Goal: Task Accomplishment & Management: Manage account settings

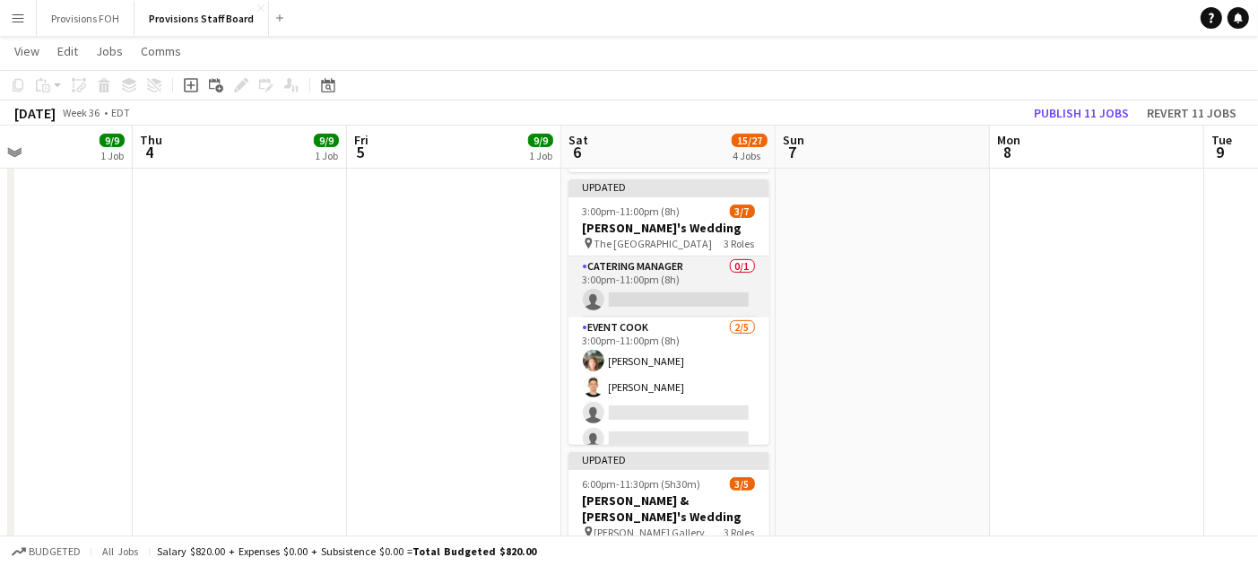
click at [673, 298] on app-card-role "Catering Manager 0/1 3:00pm-11:00pm (8h) single-neutral-actions" at bounding box center [669, 286] width 201 height 61
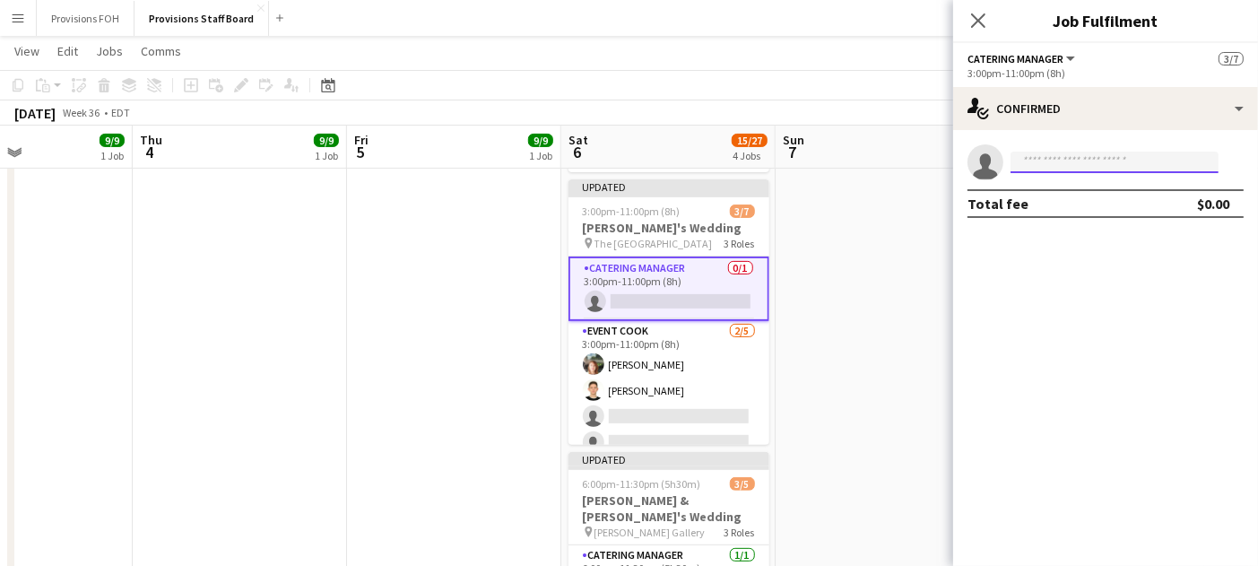
click at [1090, 164] on input at bounding box center [1115, 163] width 208 height 22
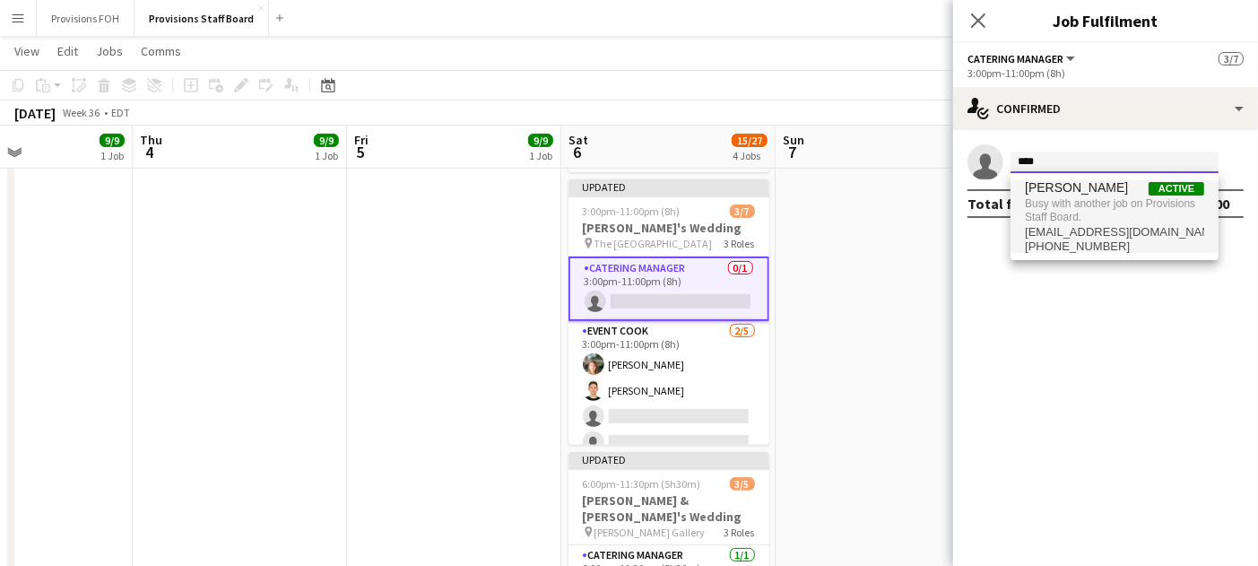
type input "****"
click at [1066, 226] on span "[EMAIL_ADDRESS][DOMAIN_NAME]" at bounding box center [1114, 232] width 179 height 14
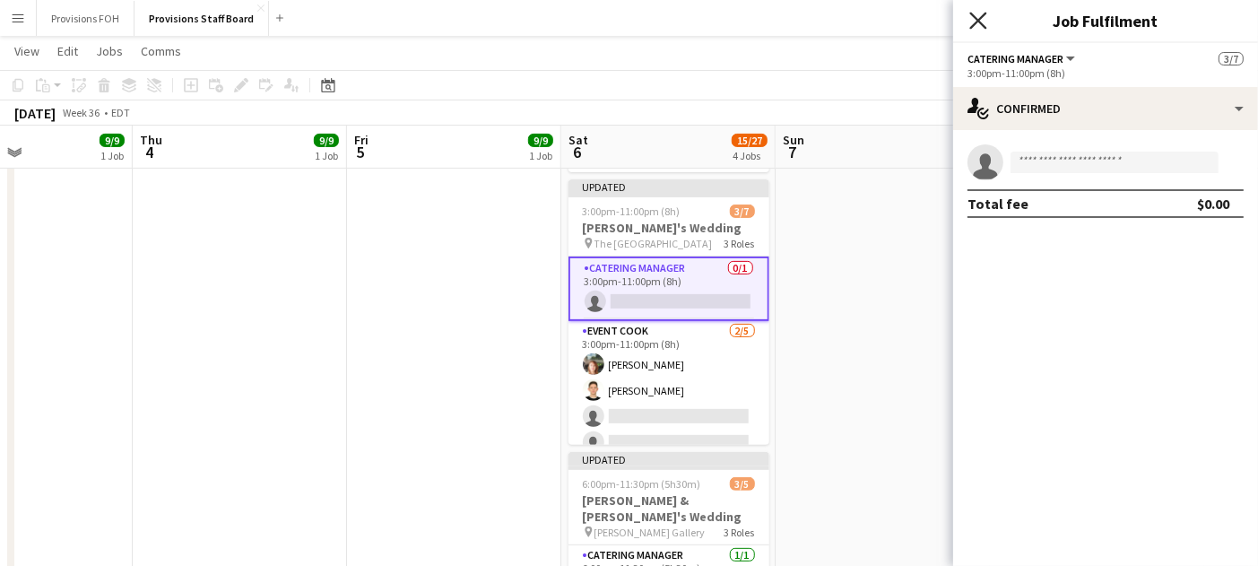
click at [979, 17] on icon "Close pop-in" at bounding box center [977, 20] width 17 height 17
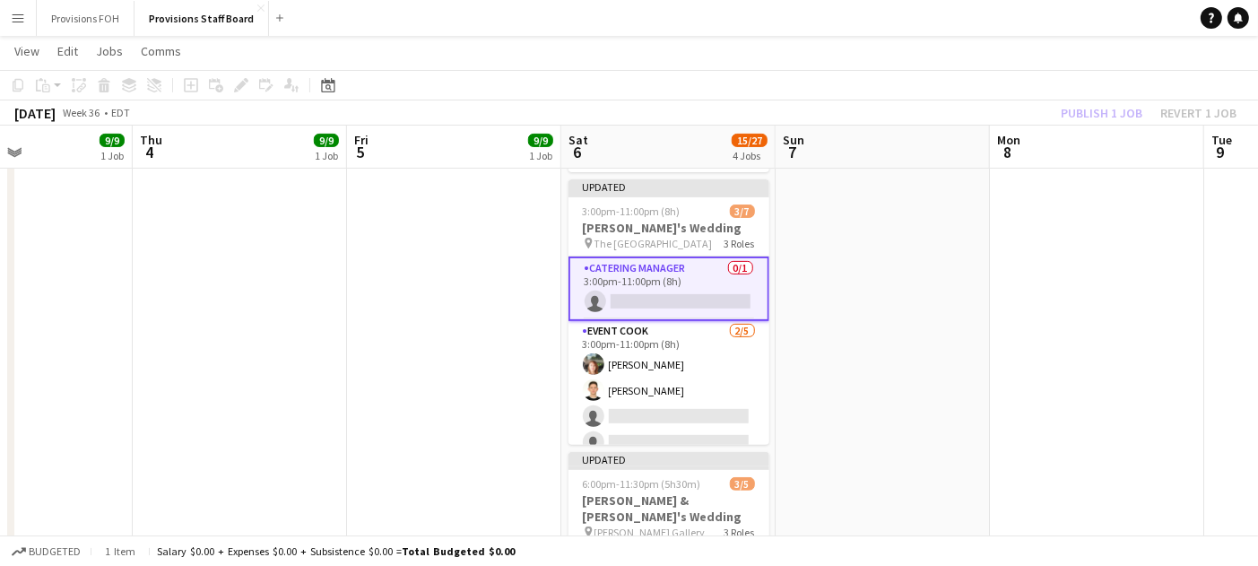
click at [846, 225] on app-date-cell at bounding box center [883, 190] width 214 height 1126
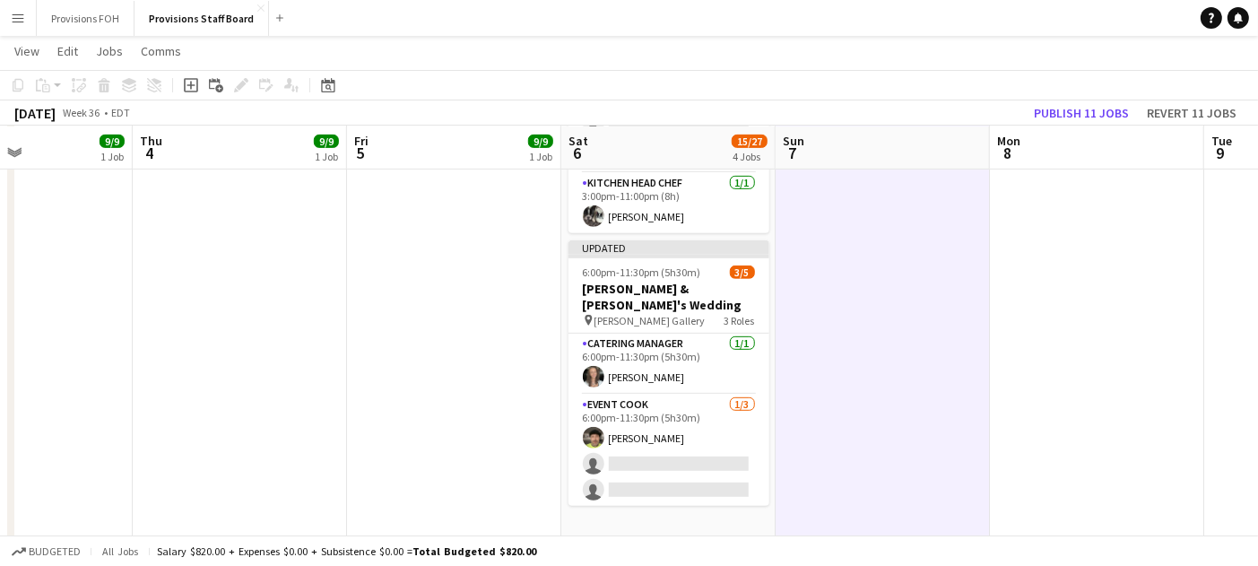
click at [536, 42] on app-page-menu "View Day view expanded Day view collapsed Month view Date picker Jump to [DATE]…" at bounding box center [629, 53] width 1258 height 34
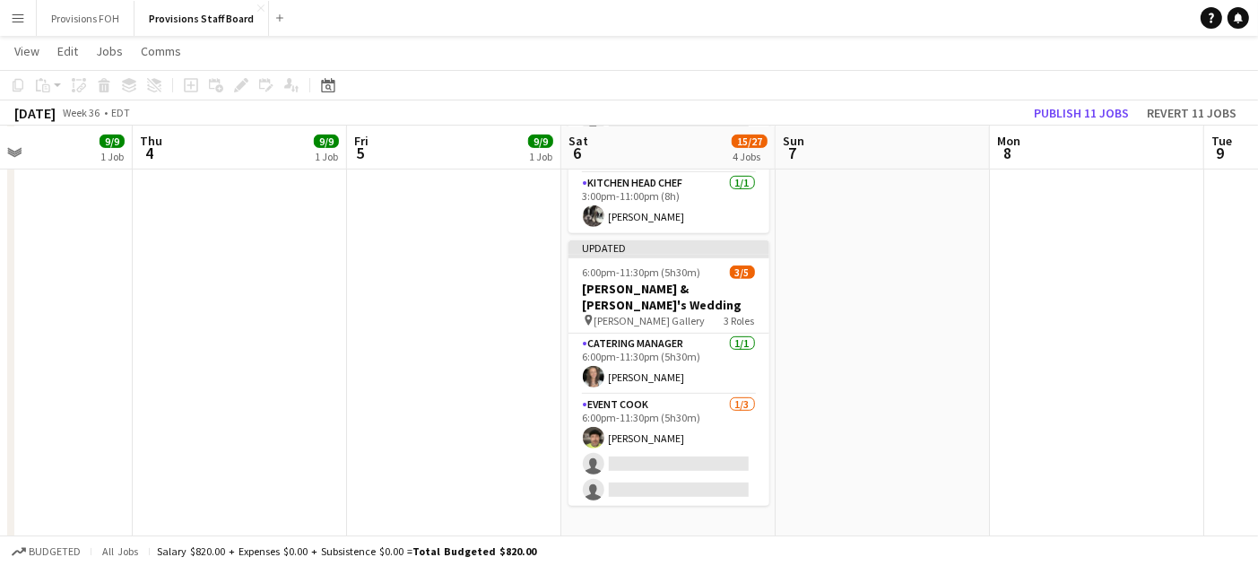
click at [17, 21] on app-icon "Menu" at bounding box center [18, 18] width 14 height 14
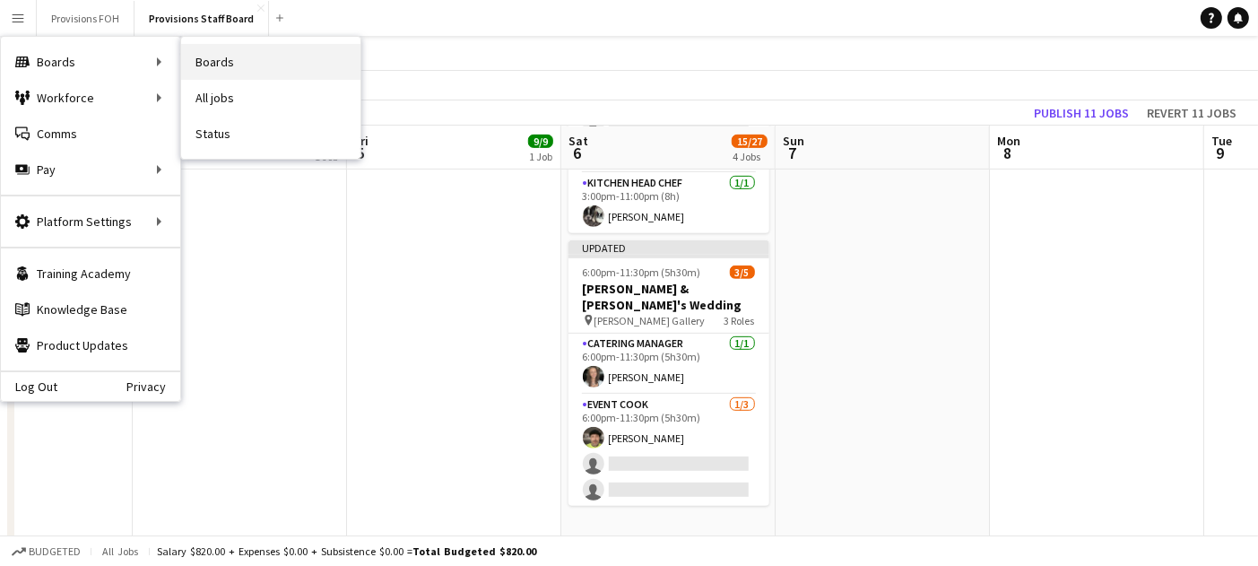
click at [267, 68] on link "Boards" at bounding box center [270, 62] width 179 height 36
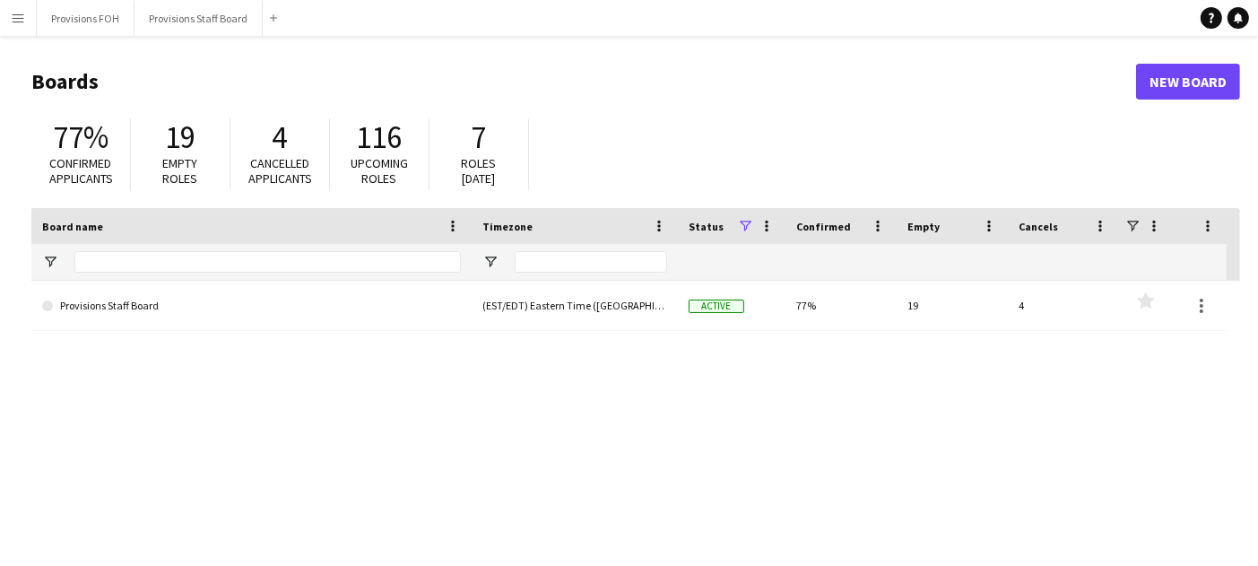
click at [20, 26] on button "Menu" at bounding box center [18, 18] width 36 height 36
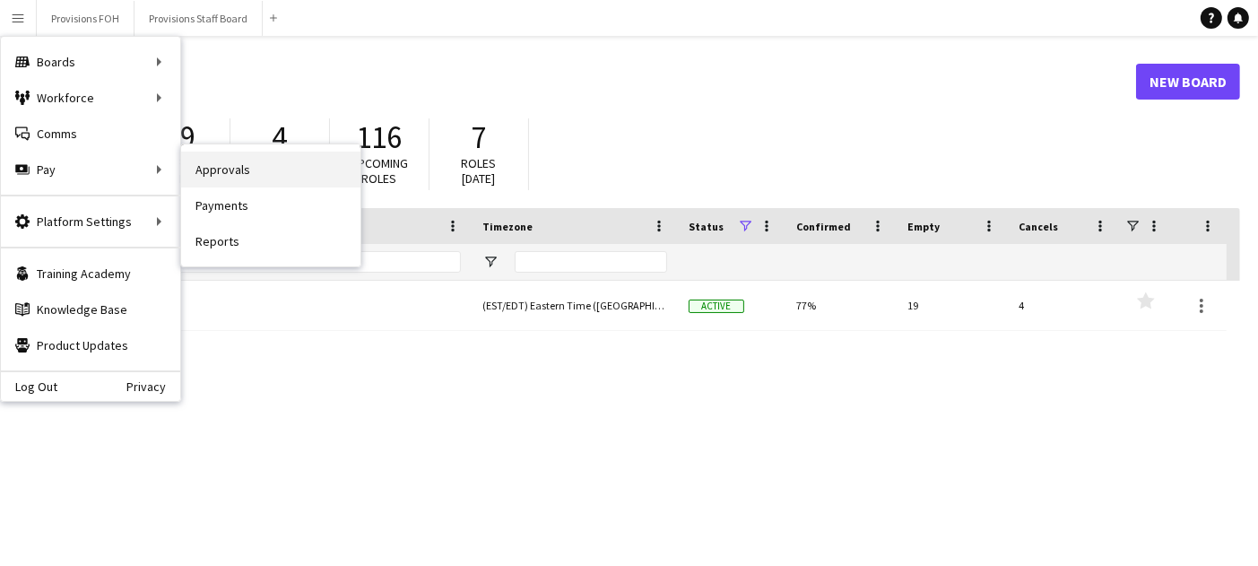
click at [246, 181] on link "Approvals" at bounding box center [270, 170] width 179 height 36
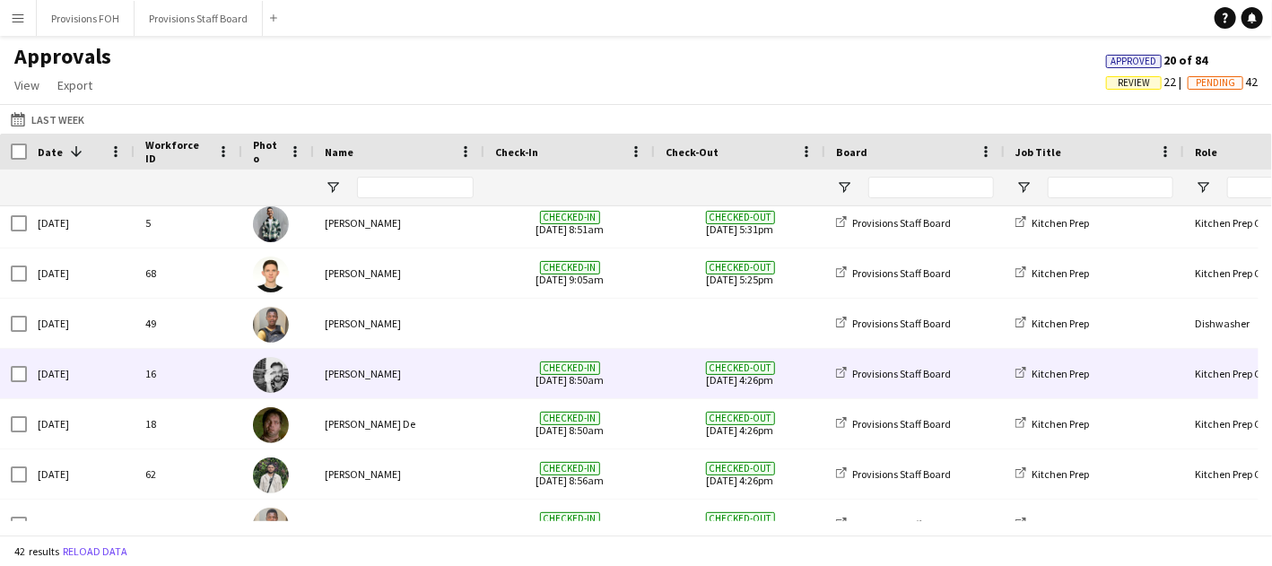
scroll to position [1794, 0]
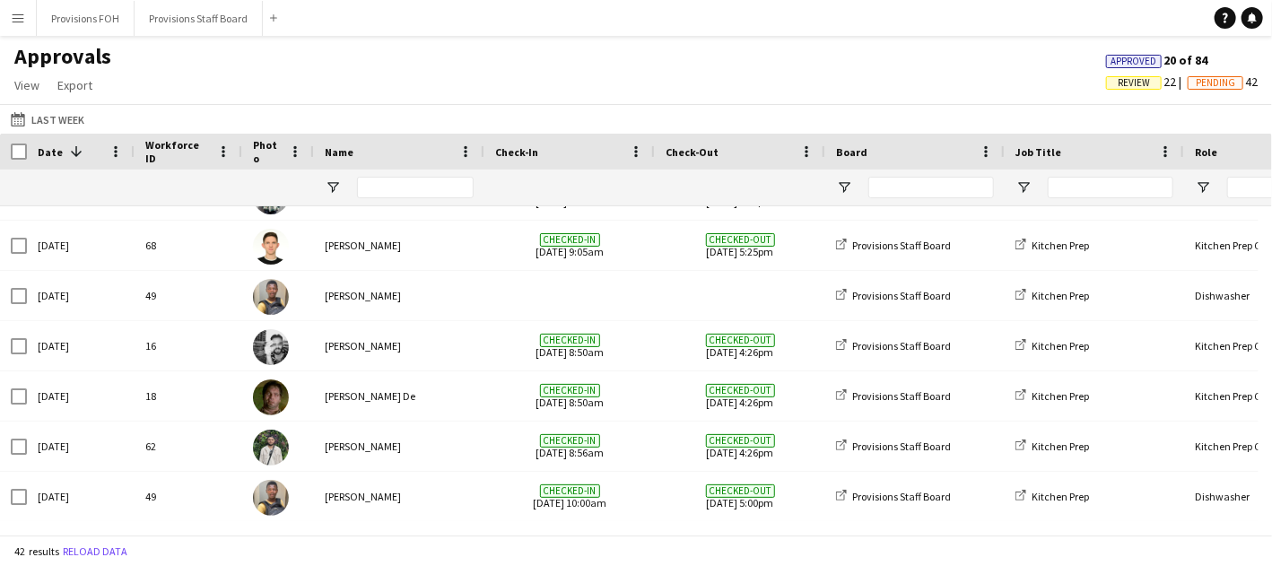
drag, startPoint x: 7, startPoint y: 56, endPoint x: 190, endPoint y: 63, distance: 183.0
click at [190, 63] on div "Approvals View Customise view Customise filters Reset Filters Reset View Reset …" at bounding box center [636, 73] width 1272 height 61
drag, startPoint x: 13, startPoint y: 56, endPoint x: 141, endPoint y: 55, distance: 128.2
click at [141, 55] on div "Approvals View Customise view Customise filters Reset Filters Reset View Reset …" at bounding box center [636, 73] width 1272 height 61
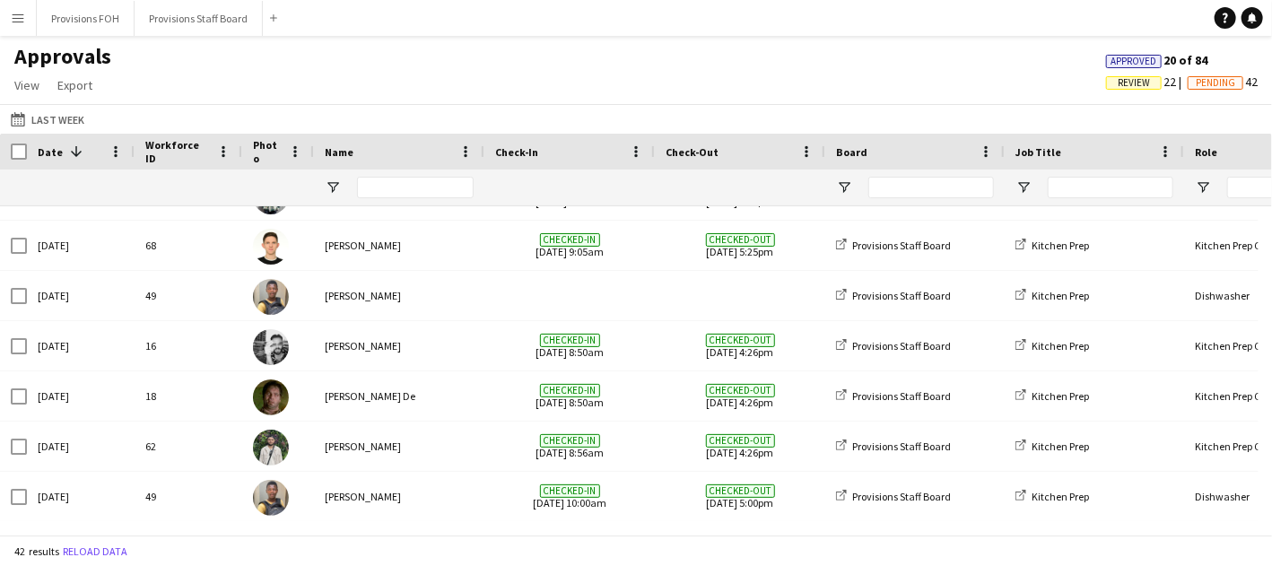
click at [141, 55] on div "Approvals View Customise view Customise filters Reset Filters Reset View Reset …" at bounding box center [636, 73] width 1272 height 61
drag, startPoint x: 13, startPoint y: 54, endPoint x: 121, endPoint y: 56, distance: 107.6
click at [121, 56] on h1 "Approvals" at bounding box center [63, 56] width 126 height 27
drag, startPoint x: 13, startPoint y: 57, endPoint x: 135, endPoint y: 60, distance: 122.9
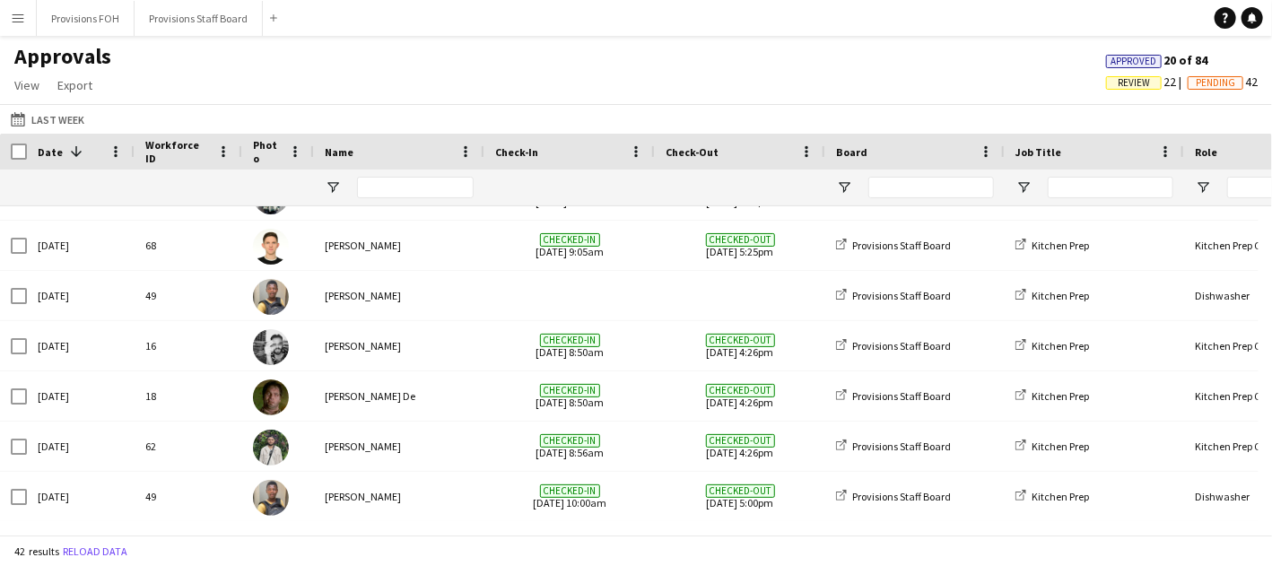
click at [135, 60] on div "Approvals View Customise view Customise filters Reset Filters Reset View Reset …" at bounding box center [636, 73] width 1272 height 61
drag, startPoint x: 16, startPoint y: 51, endPoint x: 154, endPoint y: 46, distance: 138.2
click at [154, 46] on div "Approvals View Customise view Customise filters Reset Filters Reset View Reset …" at bounding box center [636, 73] width 1272 height 61
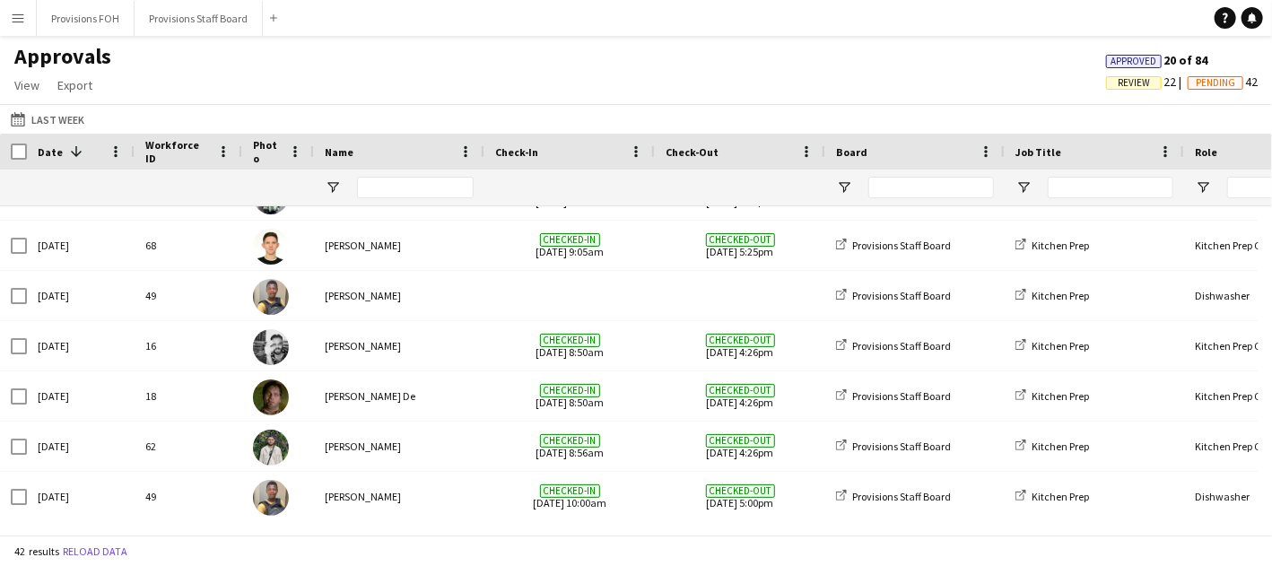
click at [154, 46] on div "Approvals View Customise view Customise filters Reset Filters Reset View Reset …" at bounding box center [636, 73] width 1272 height 61
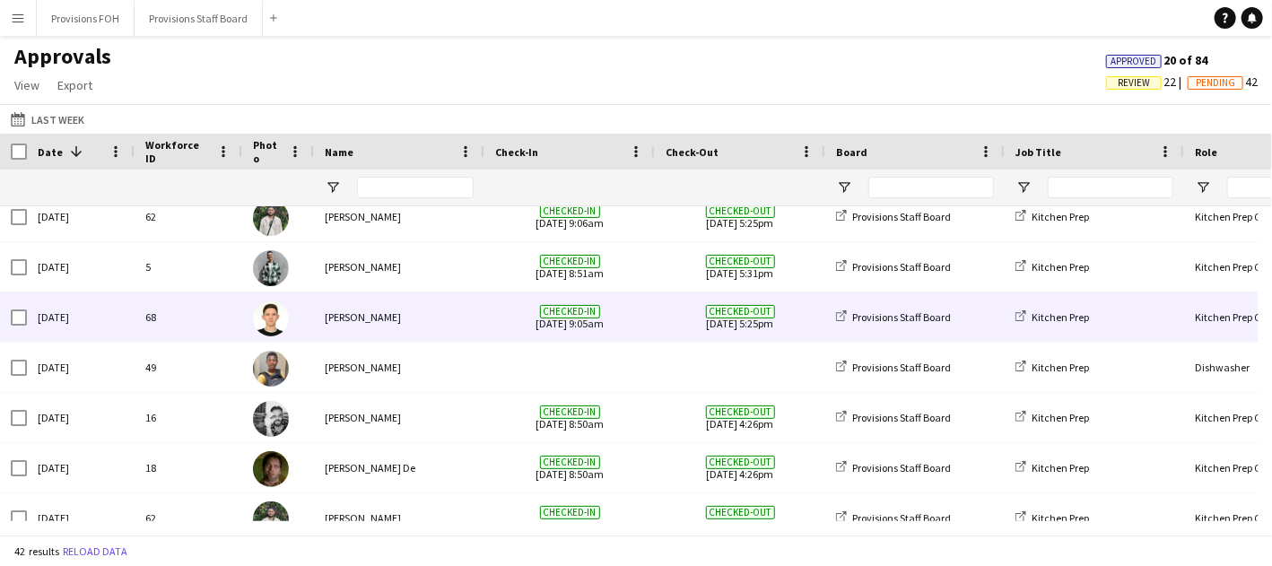
scroll to position [1723, 0]
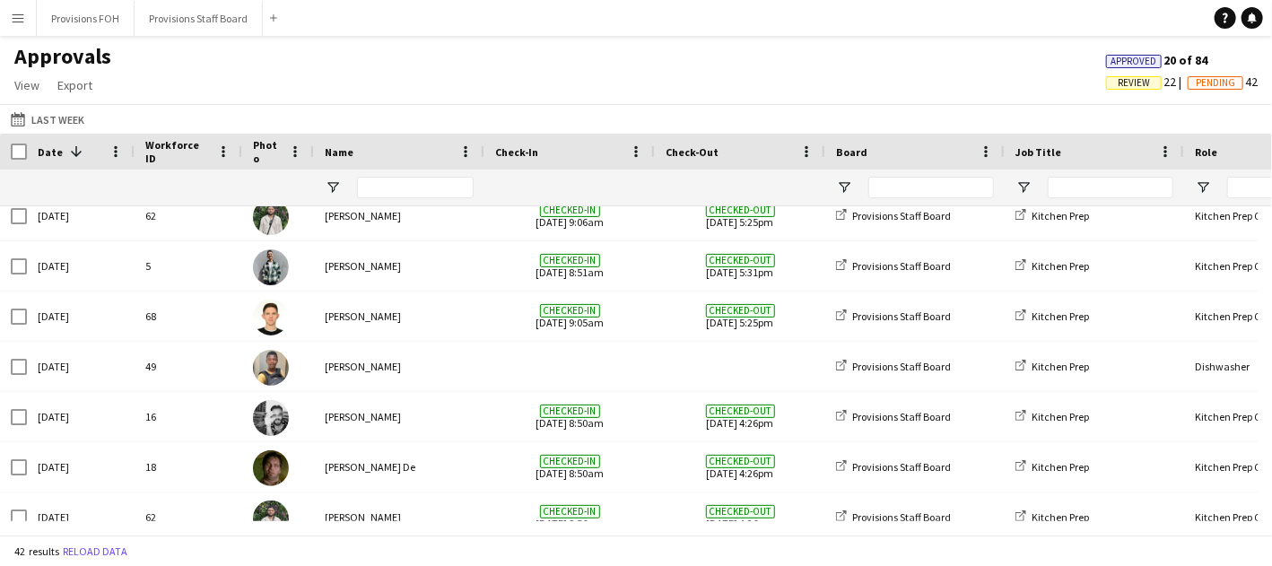
click at [504, 56] on div "Approvals View Customise view Customise filters Reset Filters Reset View Reset …" at bounding box center [636, 73] width 1272 height 61
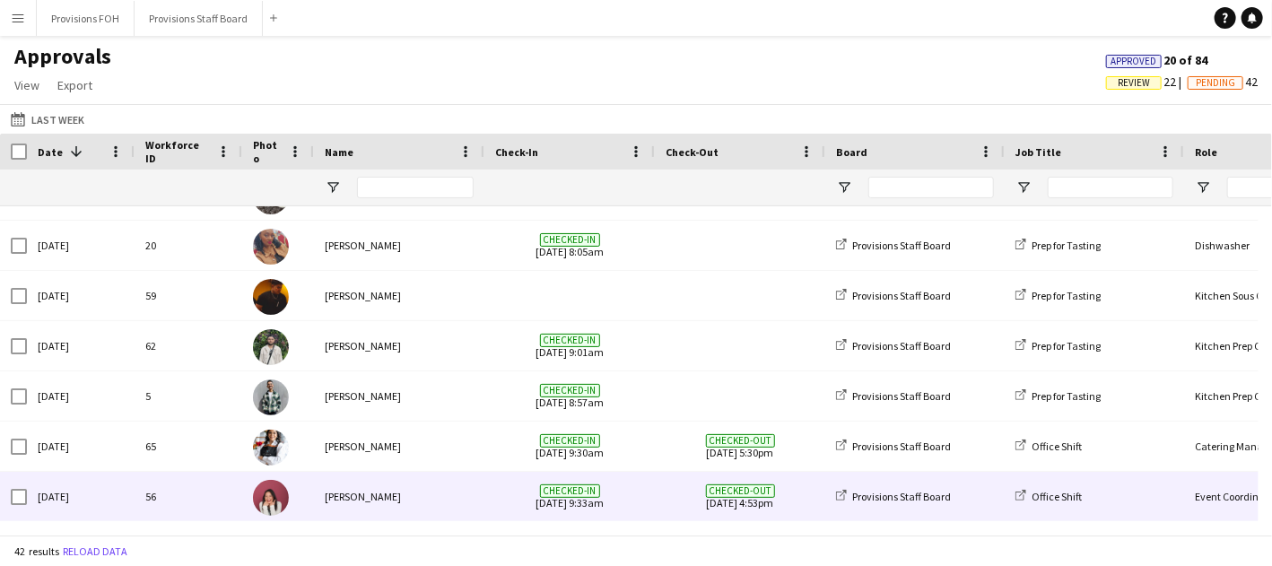
scroll to position [297, 0]
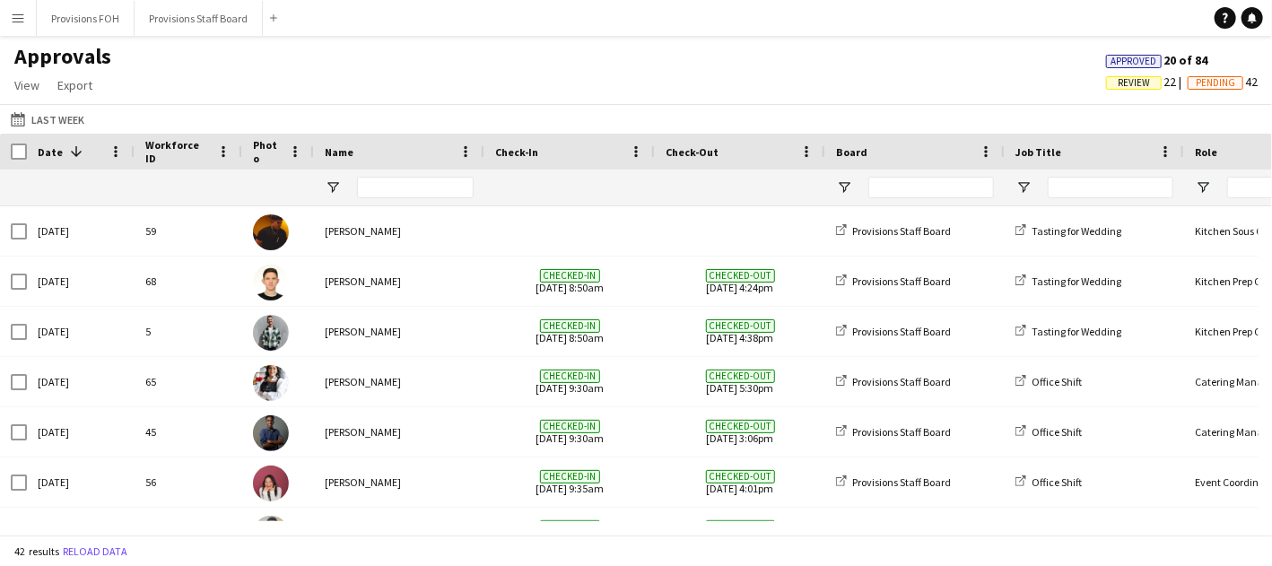
click at [28, 15] on button "Menu" at bounding box center [18, 18] width 36 height 36
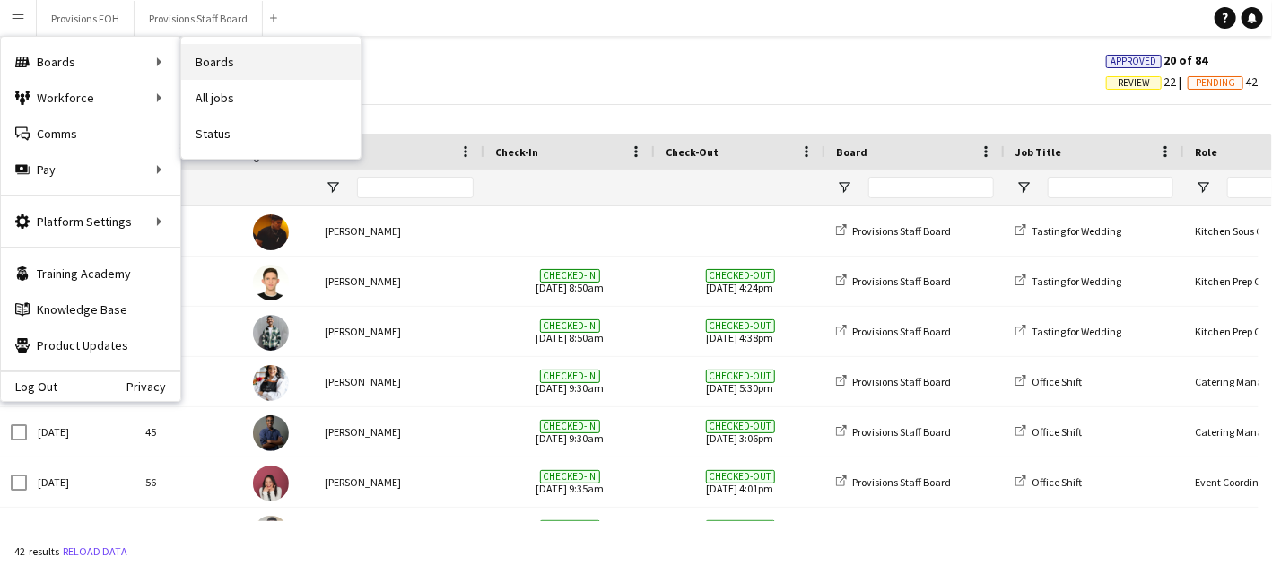
click at [224, 71] on link "Boards" at bounding box center [270, 62] width 179 height 36
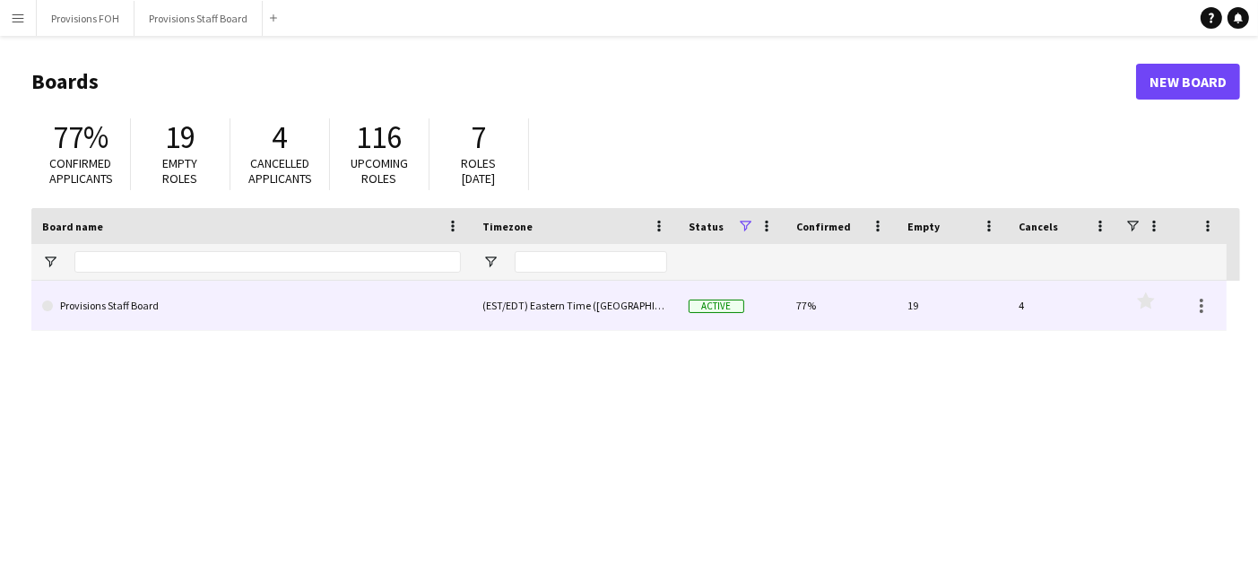
click at [147, 312] on link "Provisions Staff Board" at bounding box center [251, 306] width 419 height 50
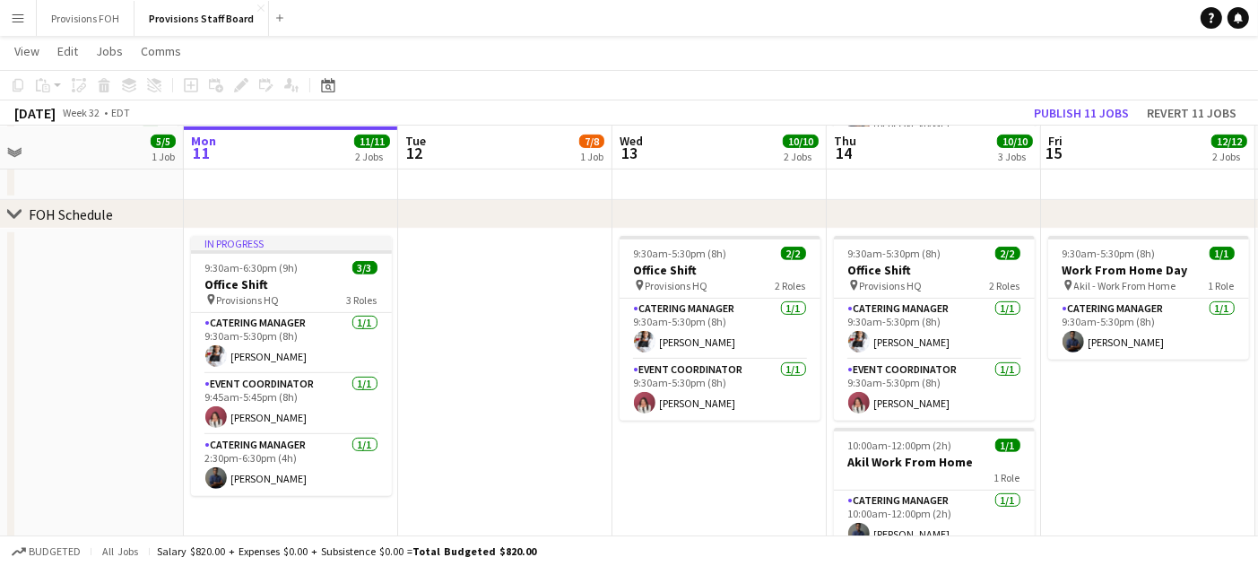
scroll to position [0, 460]
click at [469, 307] on app-date-cell at bounding box center [504, 409] width 214 height 361
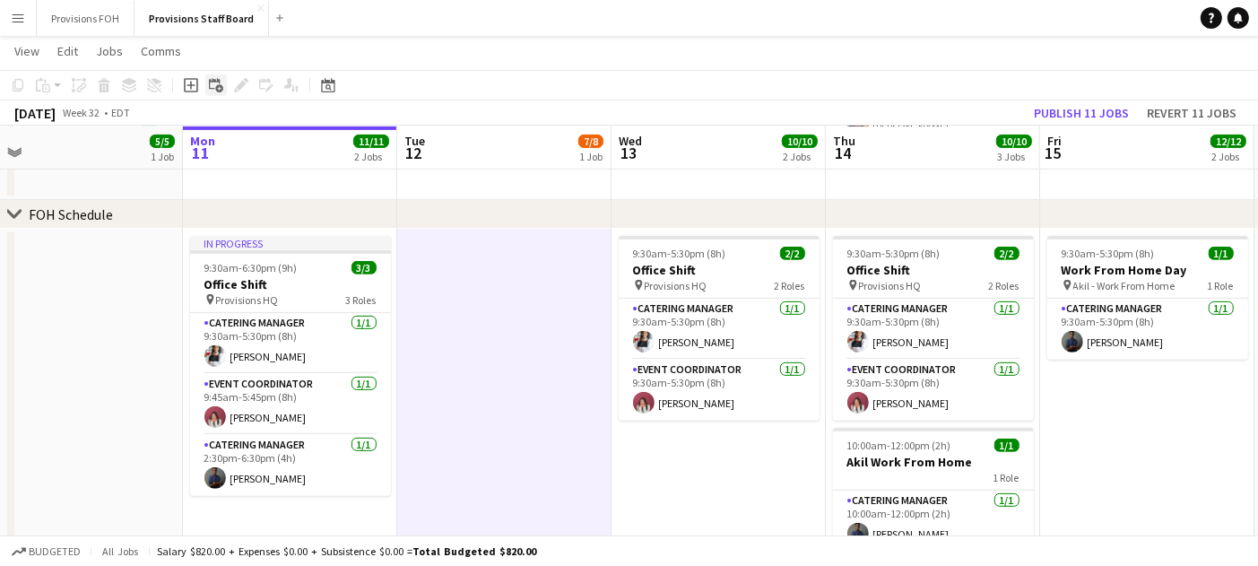
click at [219, 85] on icon at bounding box center [219, 88] width 8 height 8
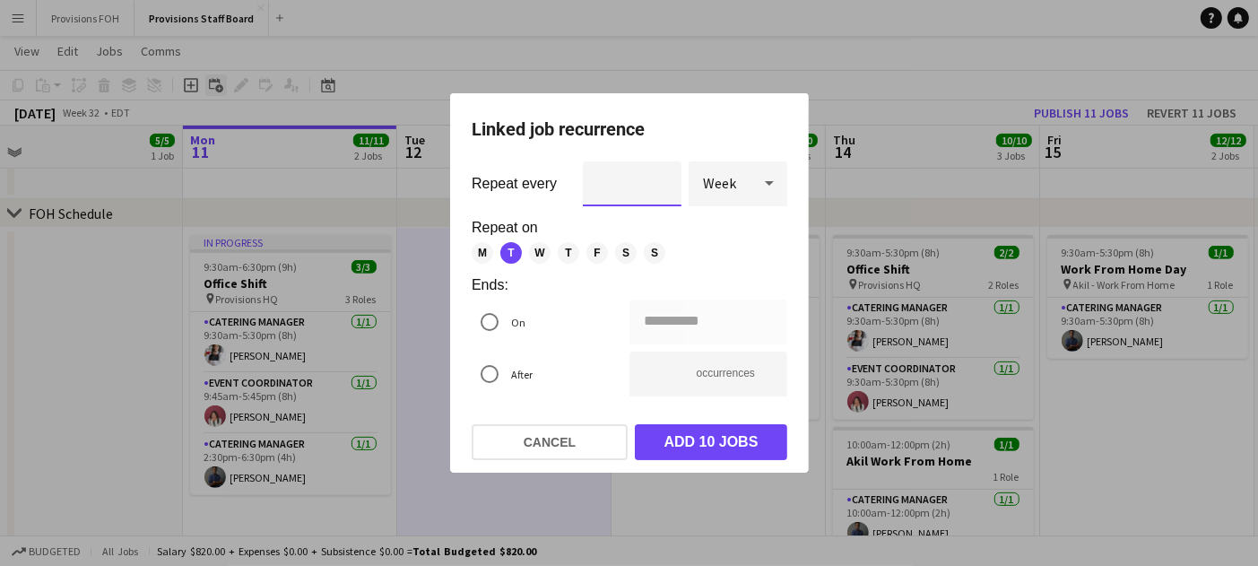
scroll to position [0, 0]
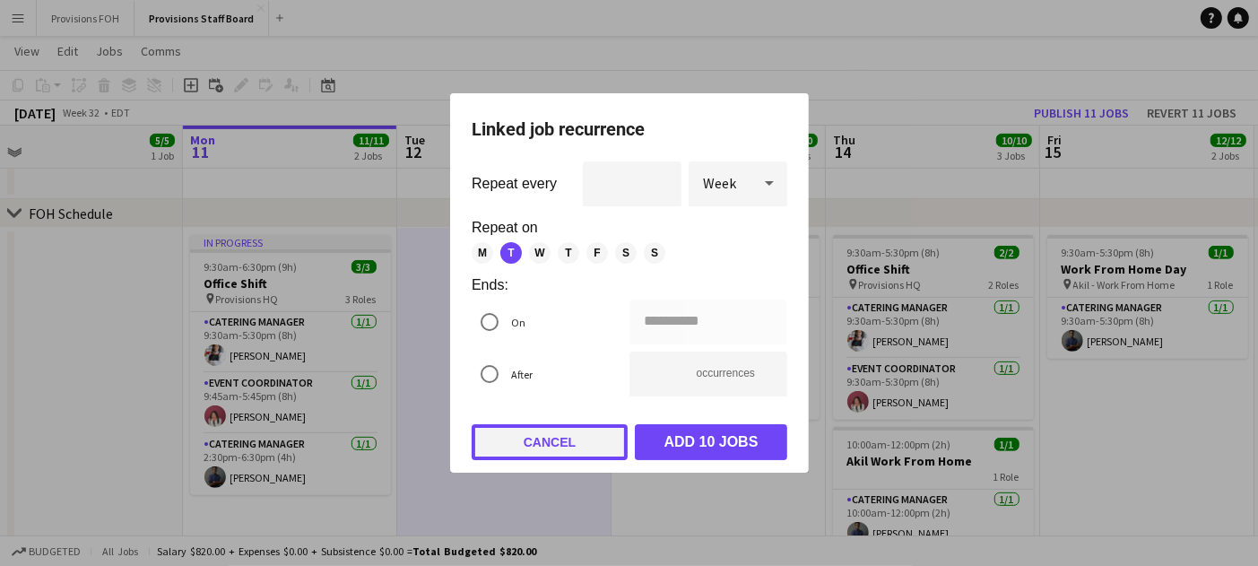
click at [543, 433] on button "Cancel" at bounding box center [550, 442] width 156 height 36
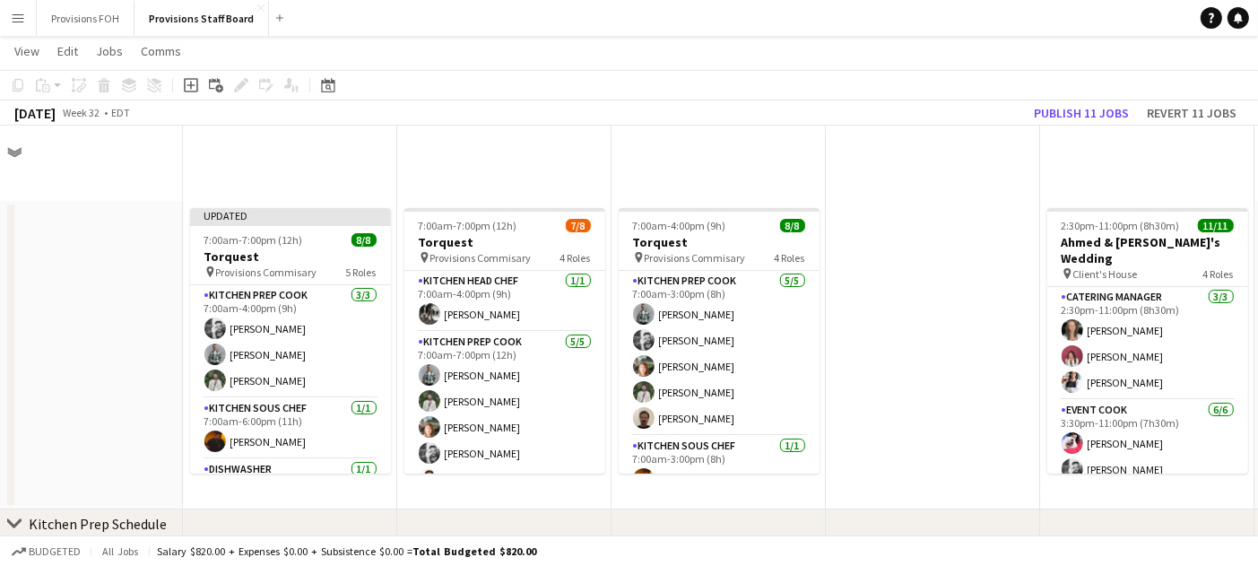
scroll to position [647, 0]
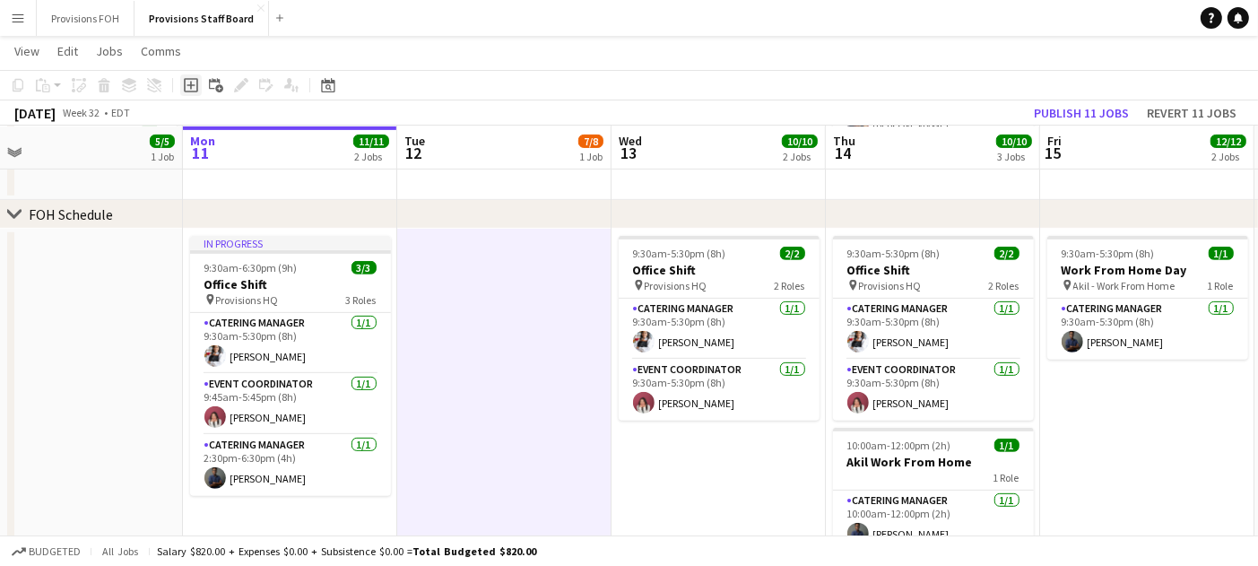
click at [187, 85] on icon "Add job" at bounding box center [191, 85] width 14 height 14
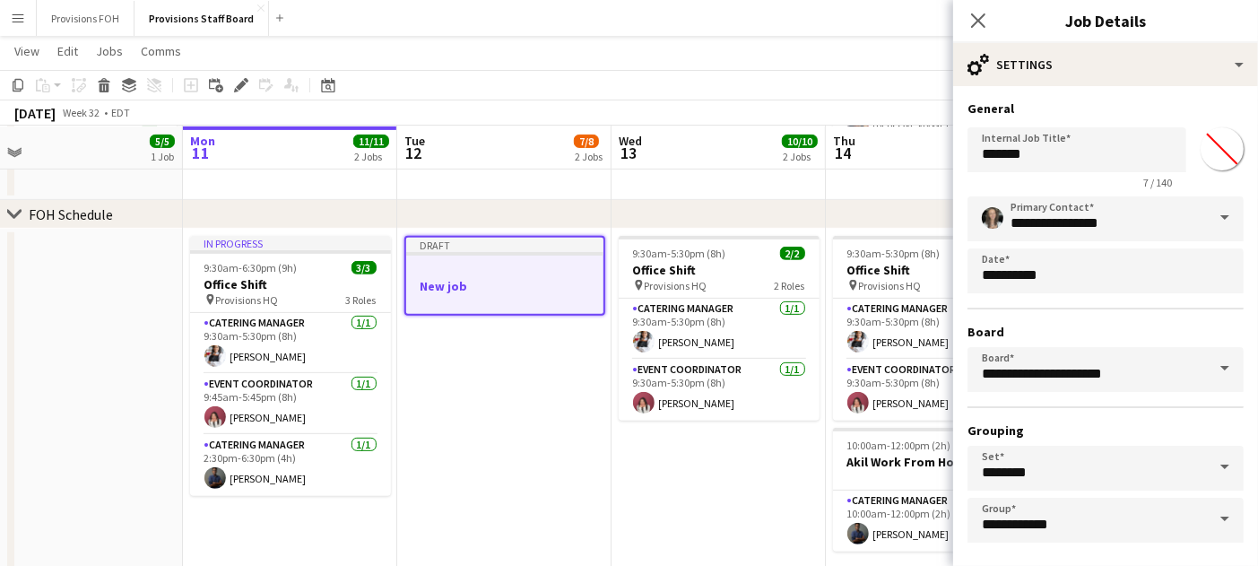
scroll to position [74, 0]
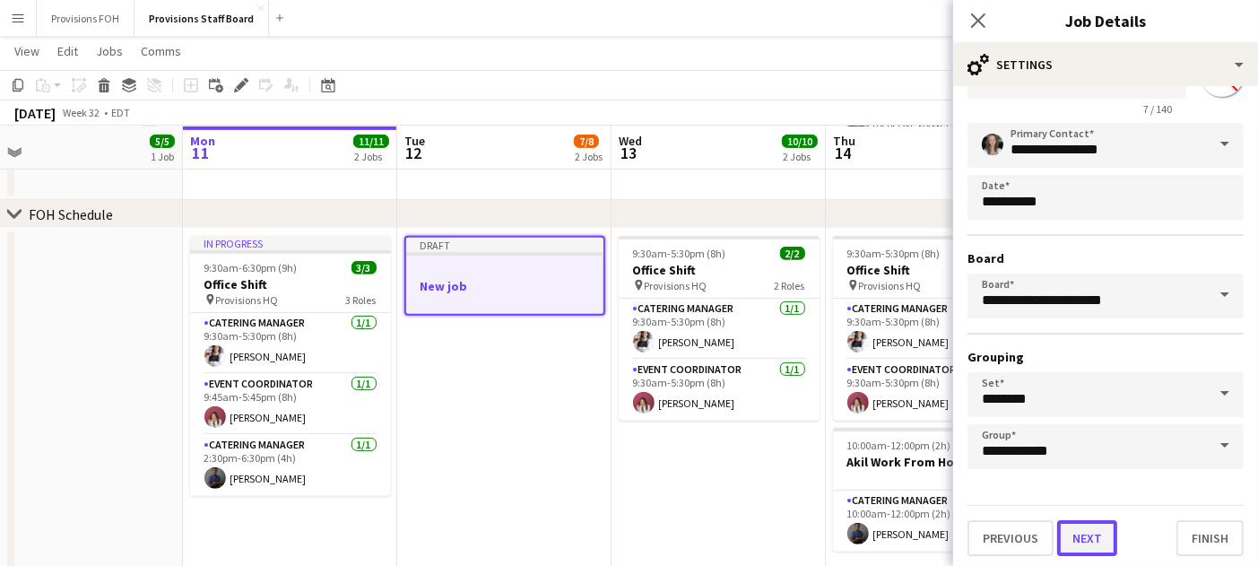
click at [1070, 530] on button "Next" at bounding box center [1087, 538] width 60 height 36
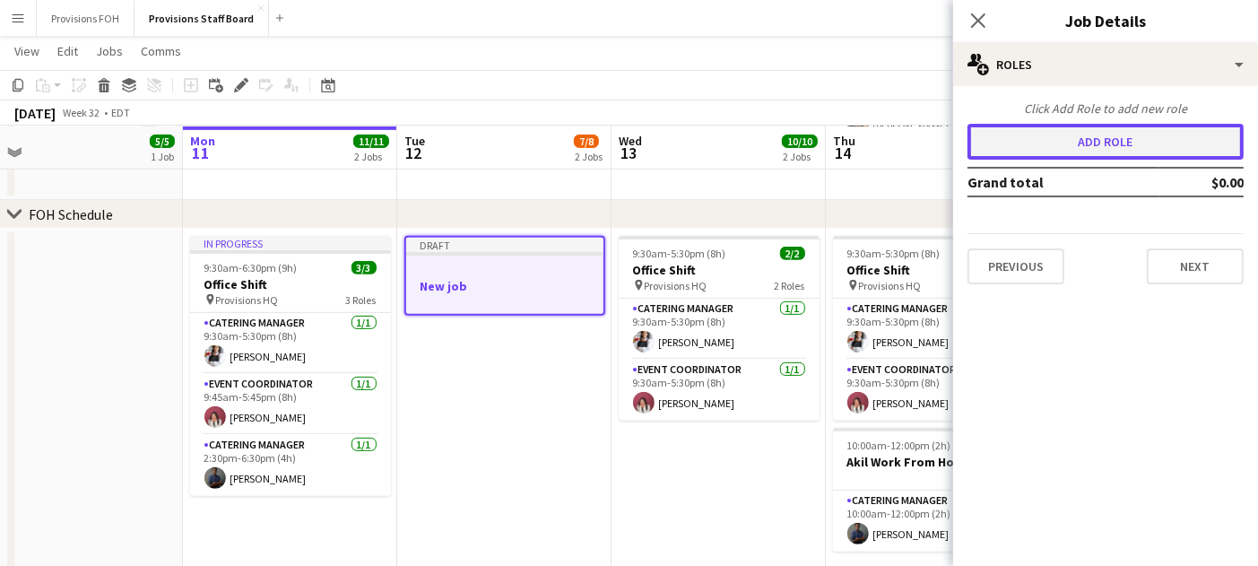
click at [1073, 143] on button "Add role" at bounding box center [1106, 142] width 276 height 36
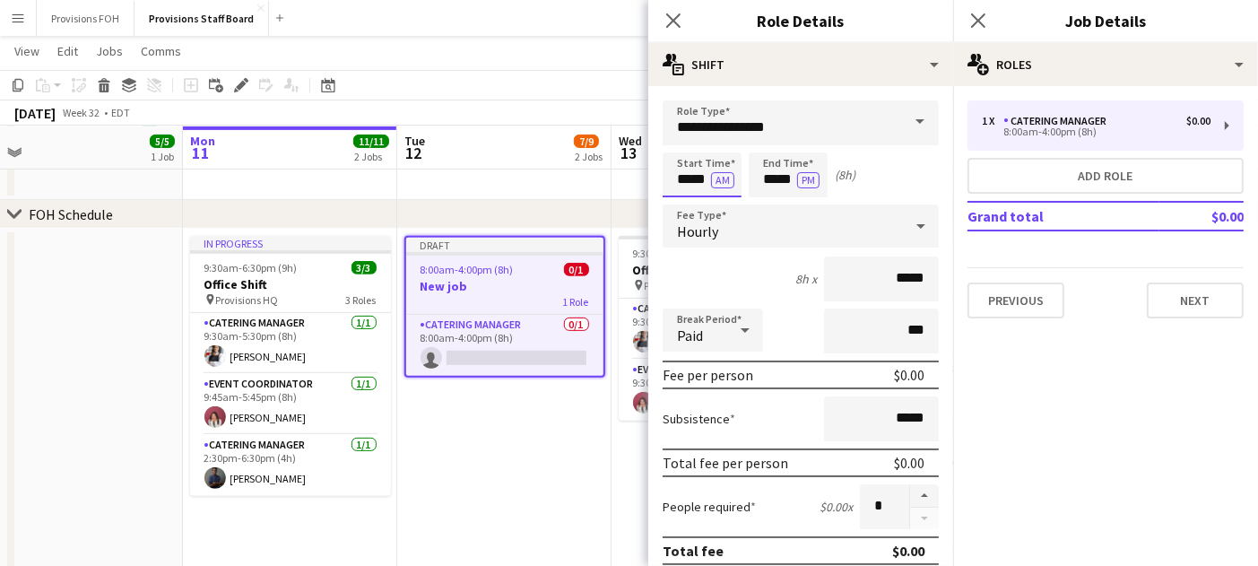
click at [695, 178] on input "*****" at bounding box center [702, 174] width 79 height 45
type input "****"
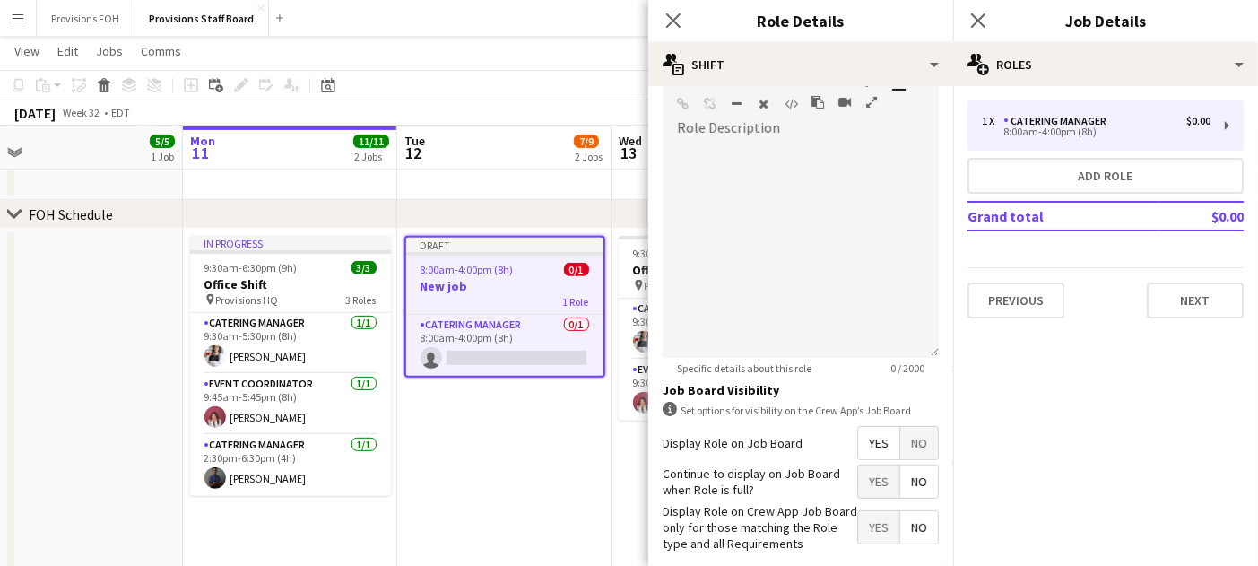
scroll to position [592, 0]
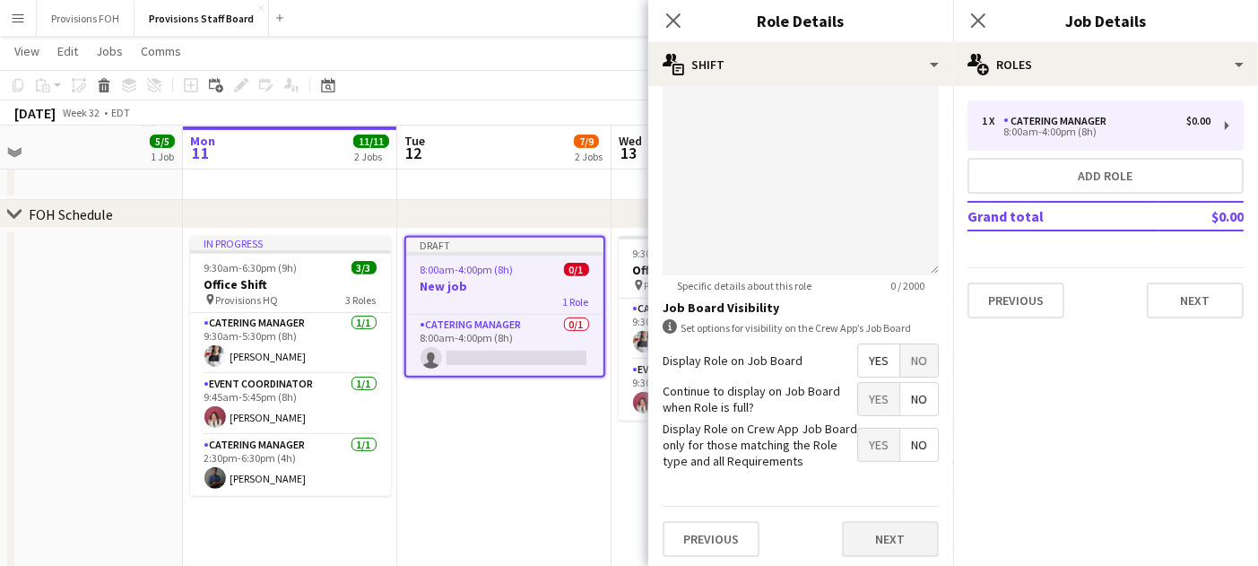
type input "****"
click at [882, 533] on button "Next" at bounding box center [890, 539] width 97 height 36
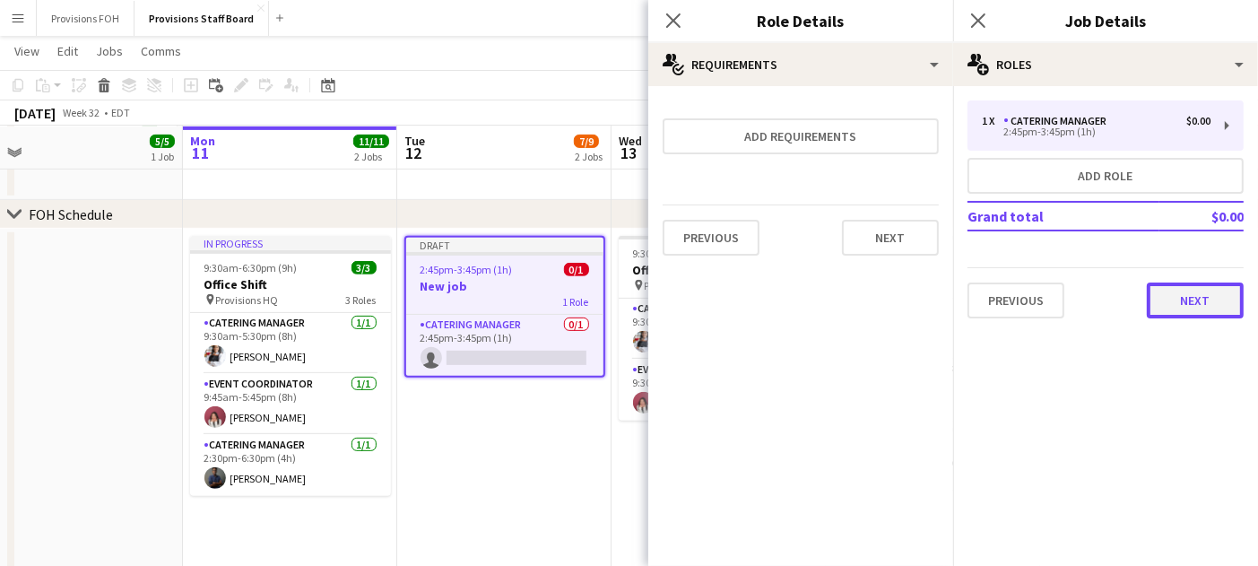
click at [1219, 297] on button "Next" at bounding box center [1195, 300] width 97 height 36
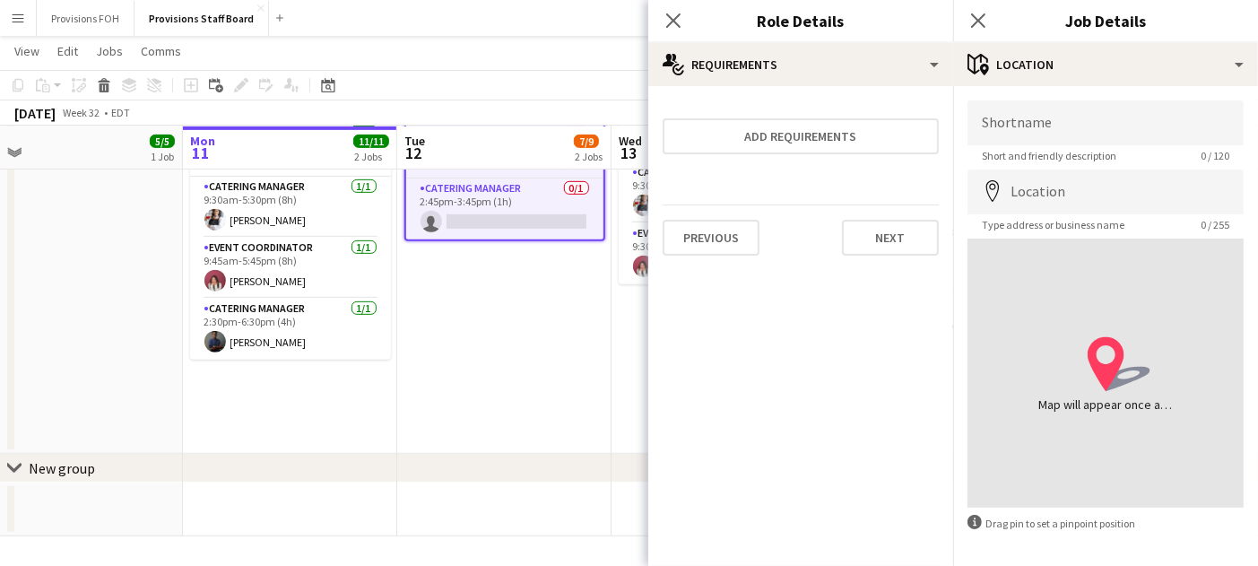
scroll to position [65, 0]
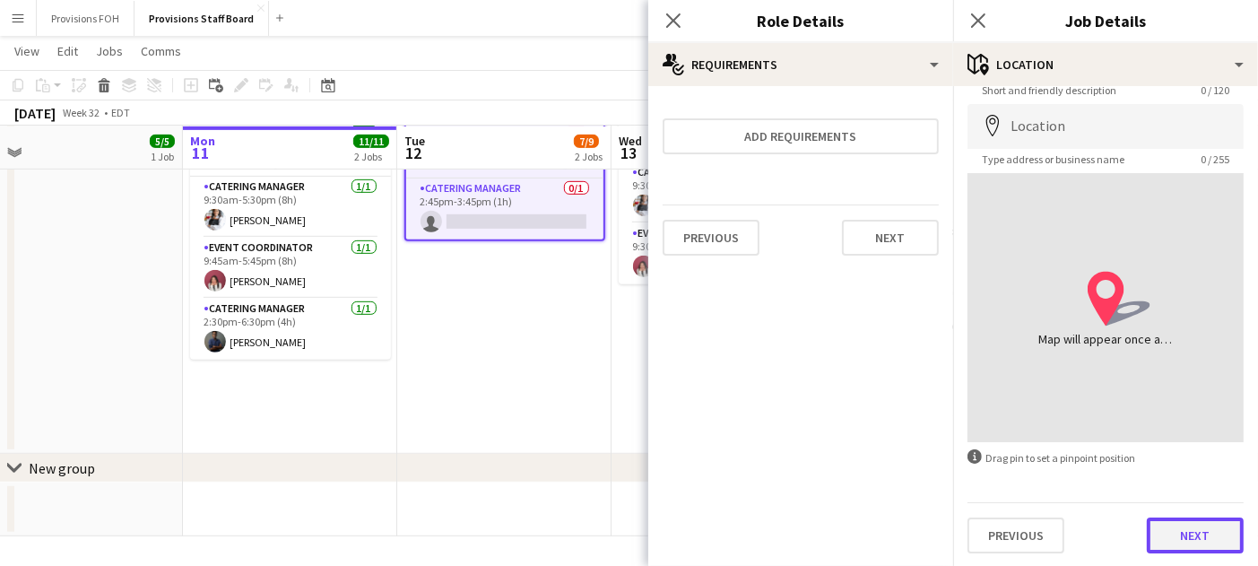
click at [1190, 528] on button "Next" at bounding box center [1195, 535] width 97 height 36
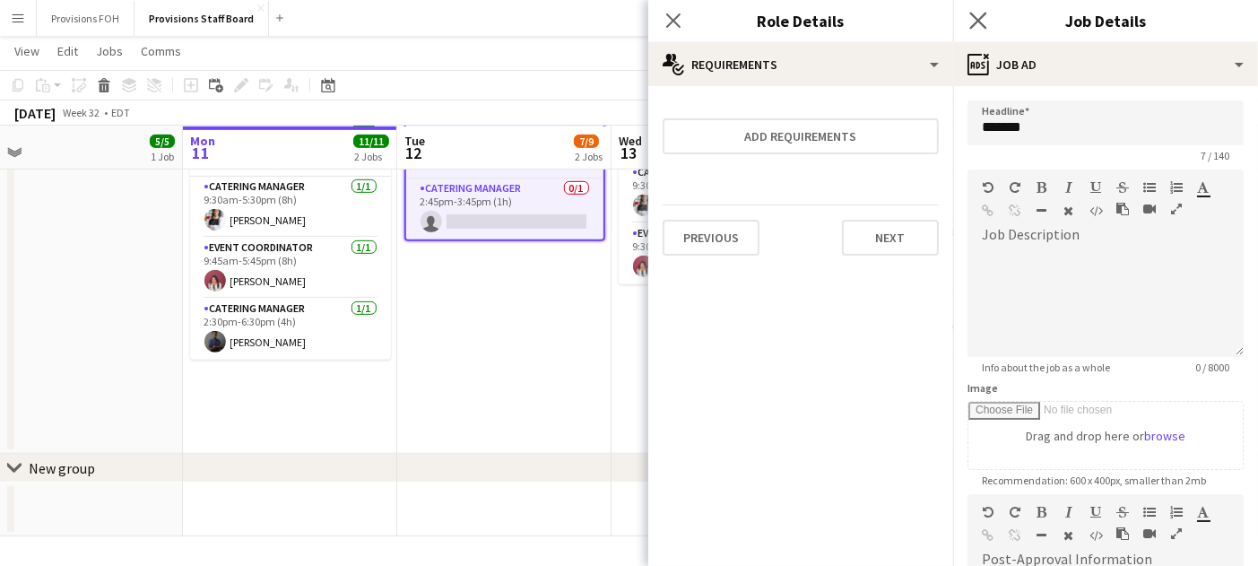
click at [976, 12] on icon "Close pop-in" at bounding box center [977, 20] width 17 height 17
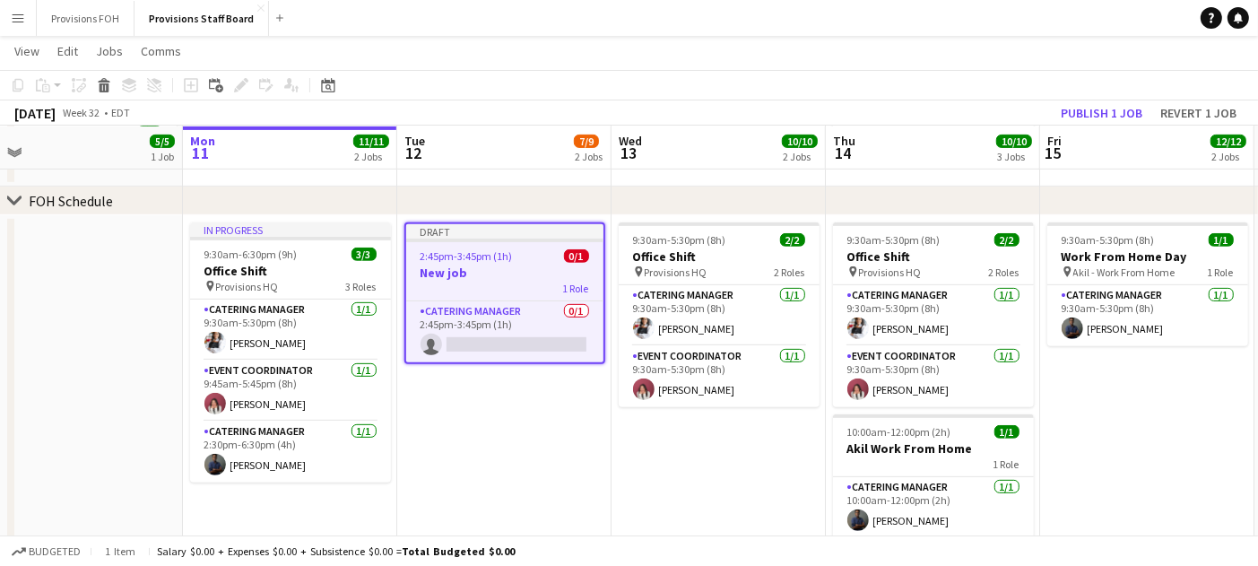
scroll to position [660, 0]
click at [436, 265] on h3 "New job" at bounding box center [504, 273] width 197 height 16
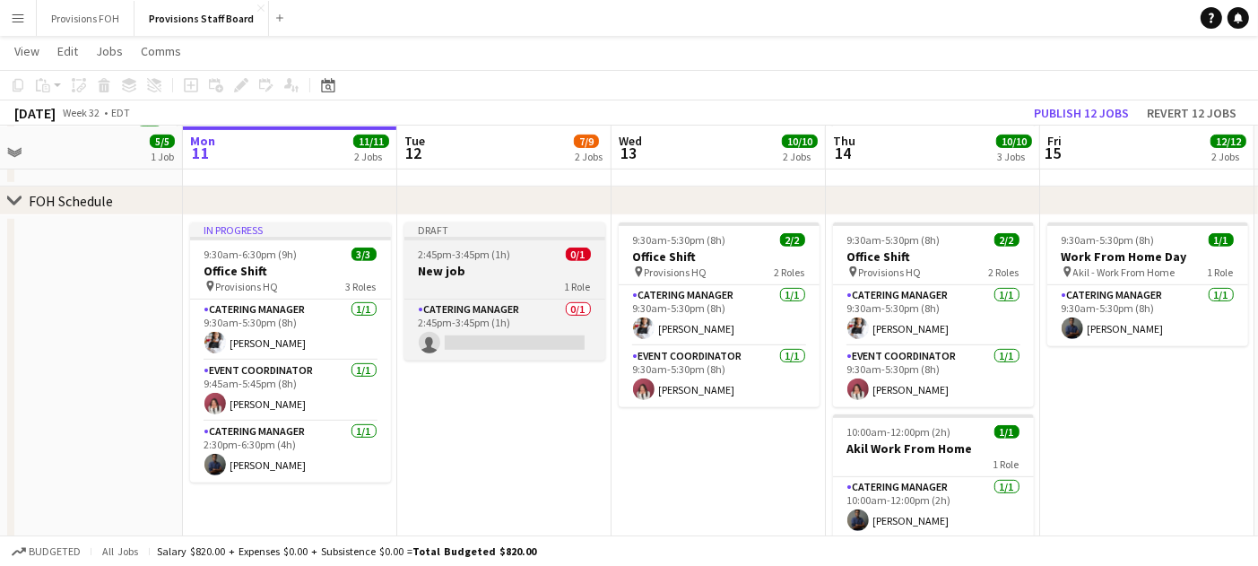
click at [436, 265] on h3 "New job" at bounding box center [504, 271] width 201 height 16
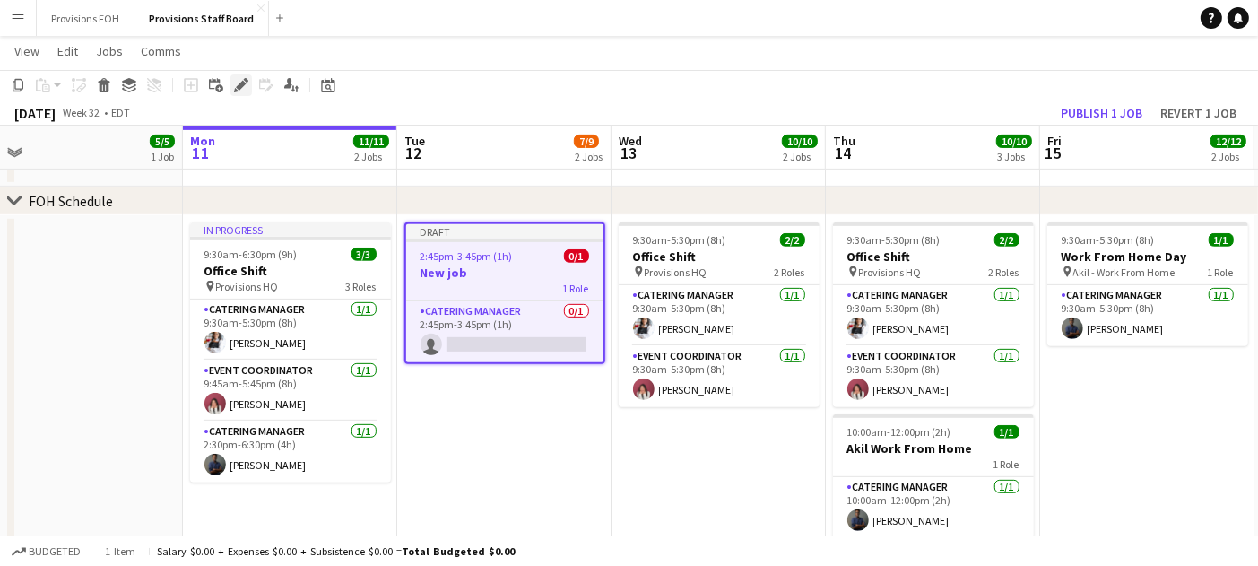
click at [235, 83] on icon "Edit" at bounding box center [241, 85] width 14 height 14
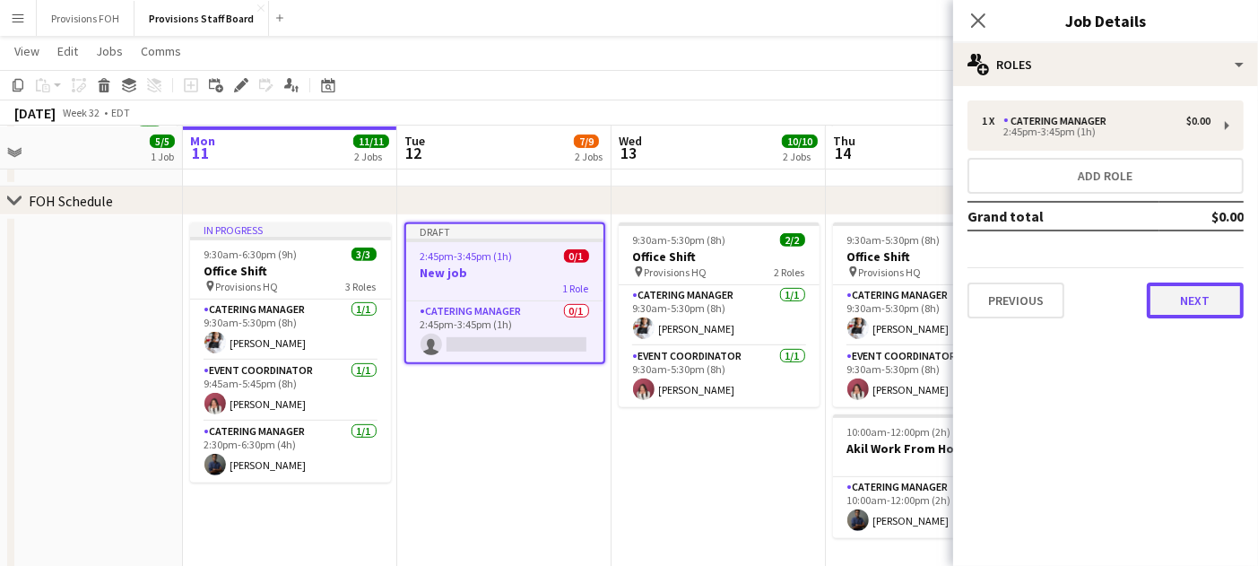
click at [1190, 310] on button "Next" at bounding box center [1195, 300] width 97 height 36
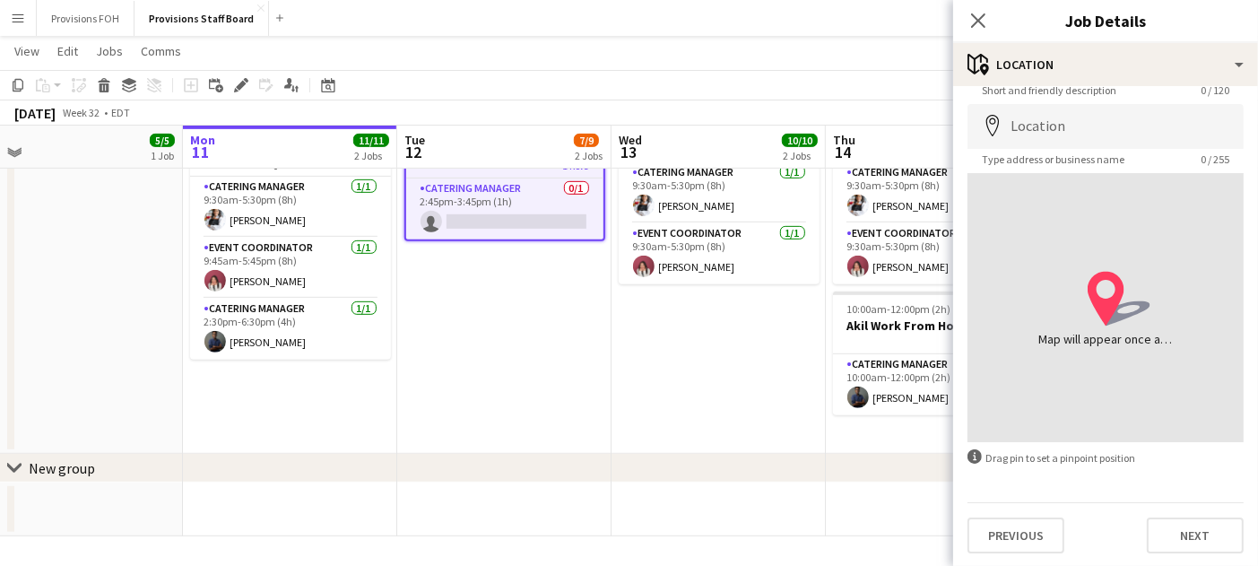
scroll to position [782, 0]
click at [1189, 542] on button "Next" at bounding box center [1195, 535] width 97 height 36
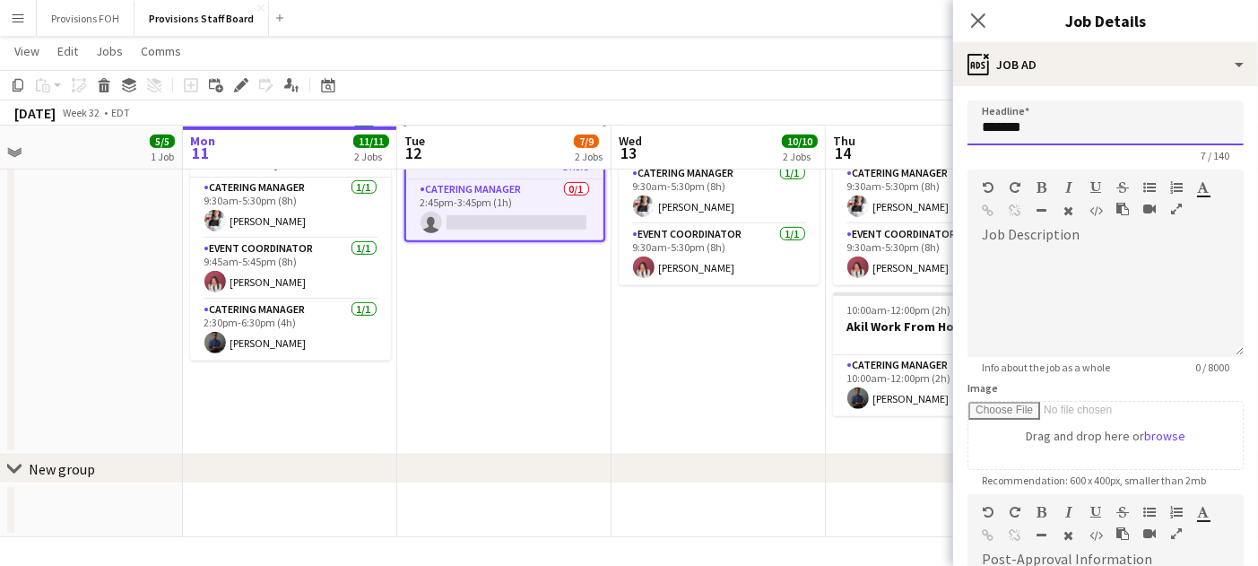
click at [1042, 129] on input "*******" at bounding box center [1106, 122] width 276 height 45
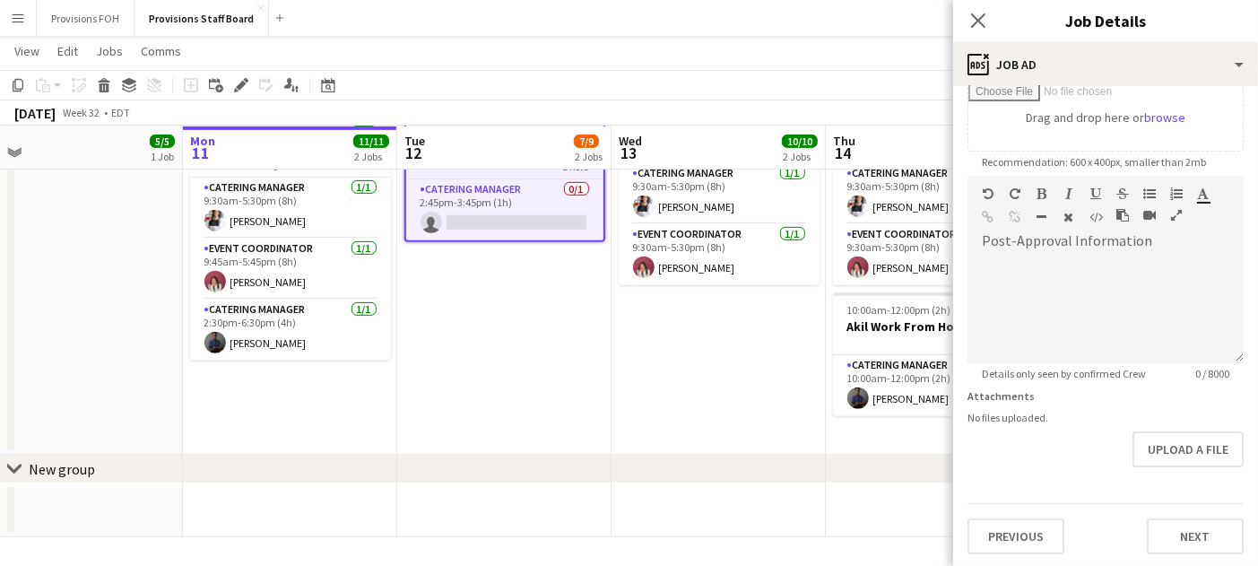
scroll to position [318, 0]
type input "**********"
click at [1180, 531] on button "Next" at bounding box center [1195, 536] width 97 height 36
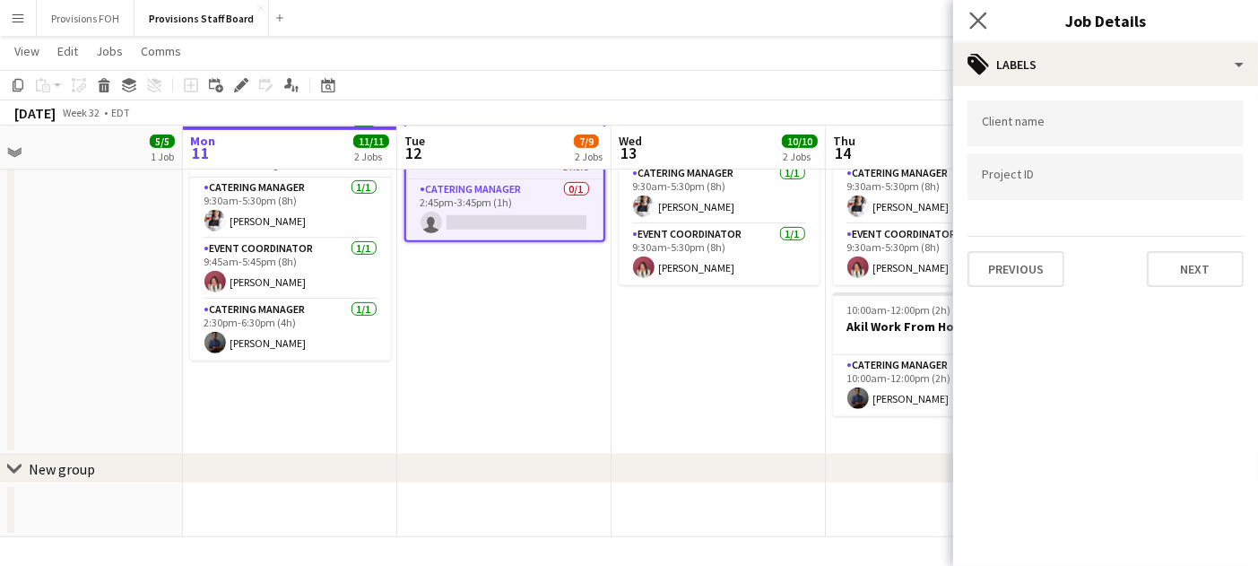
click at [979, 33] on app-icon "Close pop-in" at bounding box center [979, 21] width 26 height 26
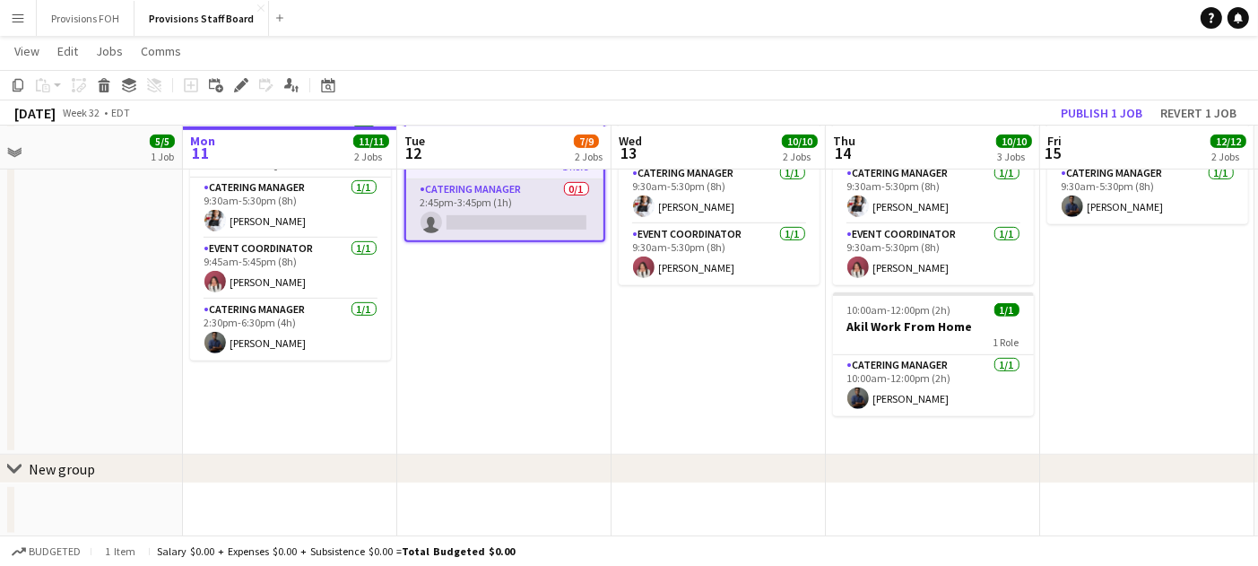
click at [518, 221] on app-card-role "Catering Manager 0/1 2:45pm-3:45pm (1h) single-neutral-actions" at bounding box center [504, 209] width 197 height 61
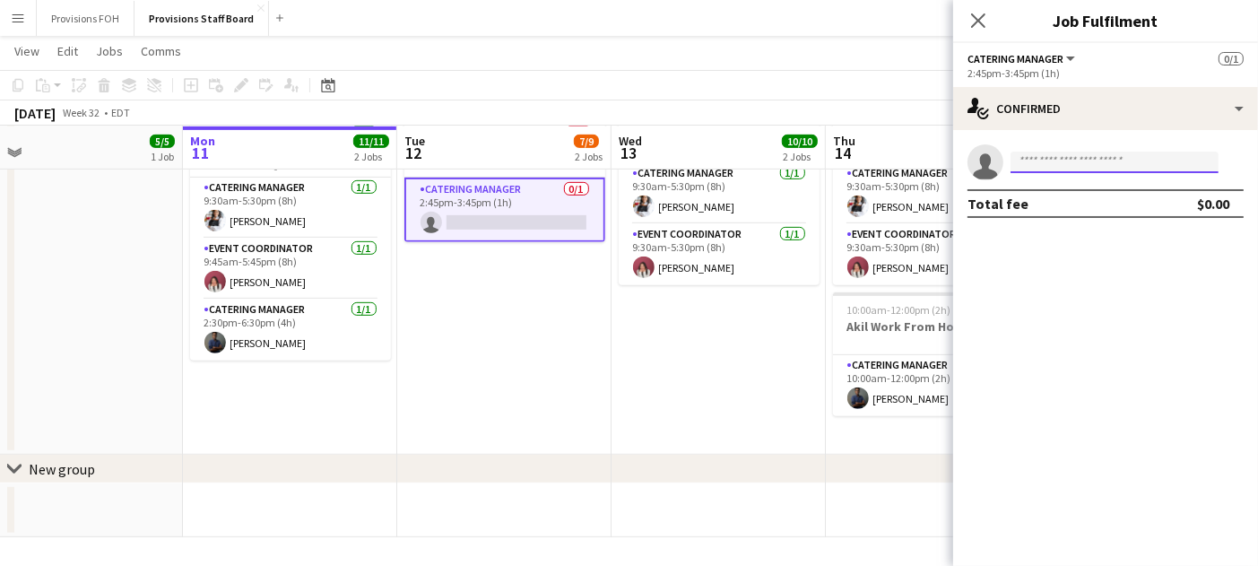
click at [1087, 157] on input at bounding box center [1115, 163] width 208 height 22
type input "*"
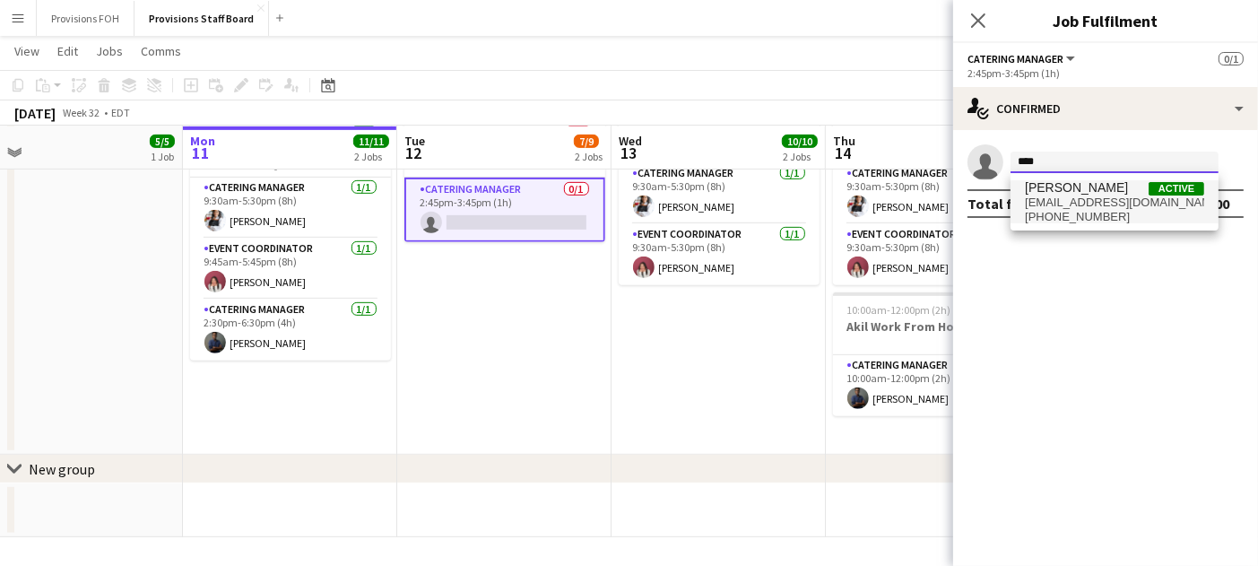
type input "****"
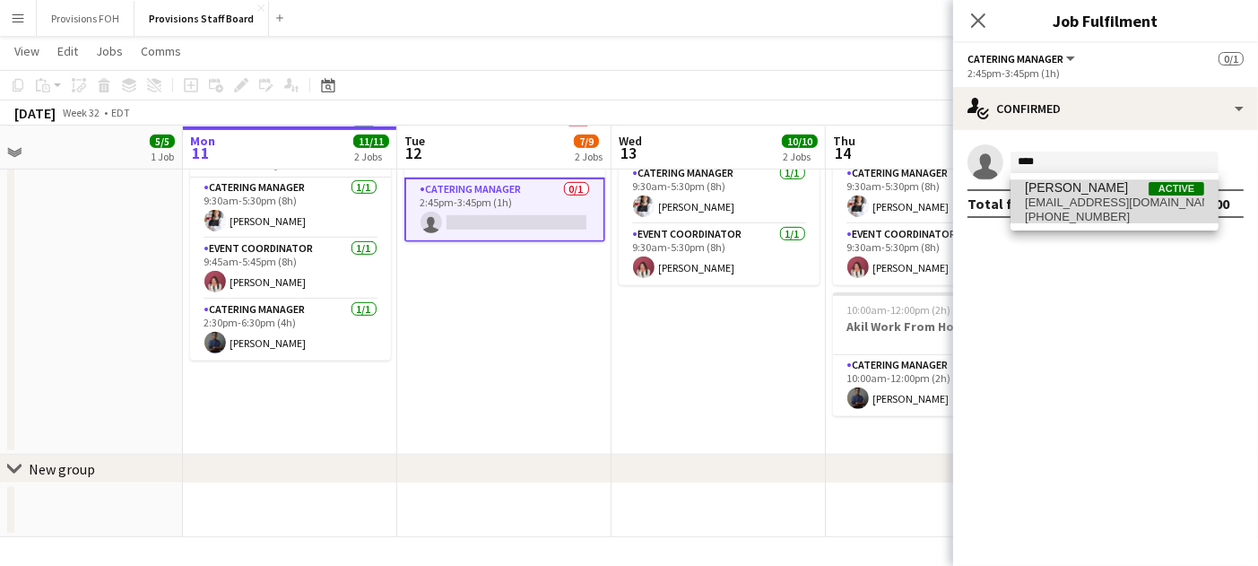
click at [1047, 215] on span "[PHONE_NUMBER]" at bounding box center [1114, 217] width 179 height 14
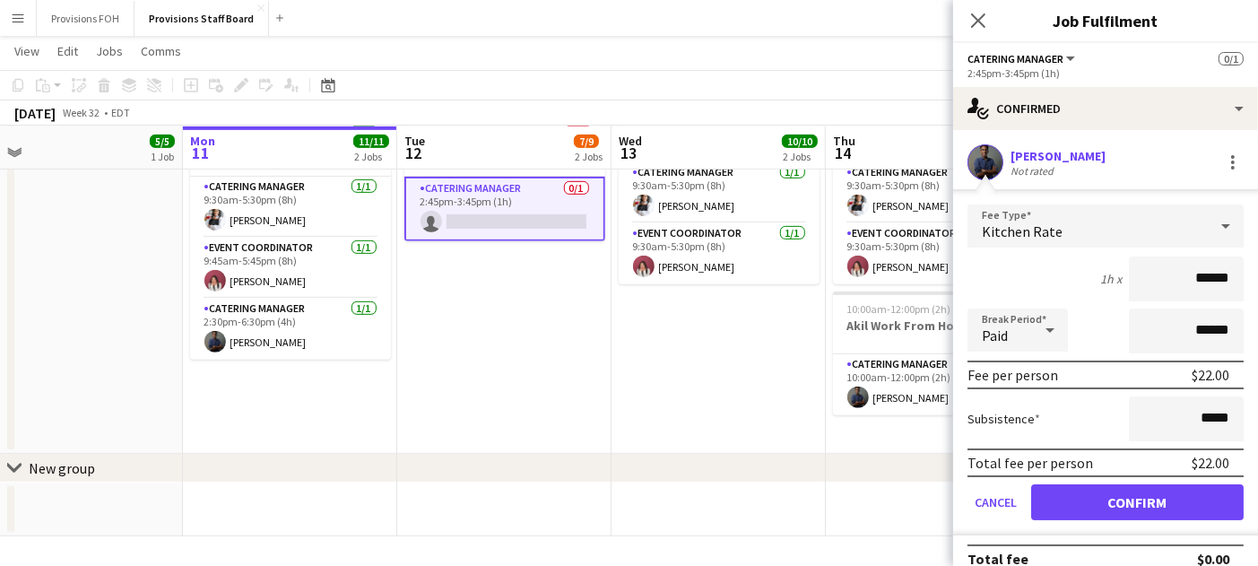
scroll to position [737, 0]
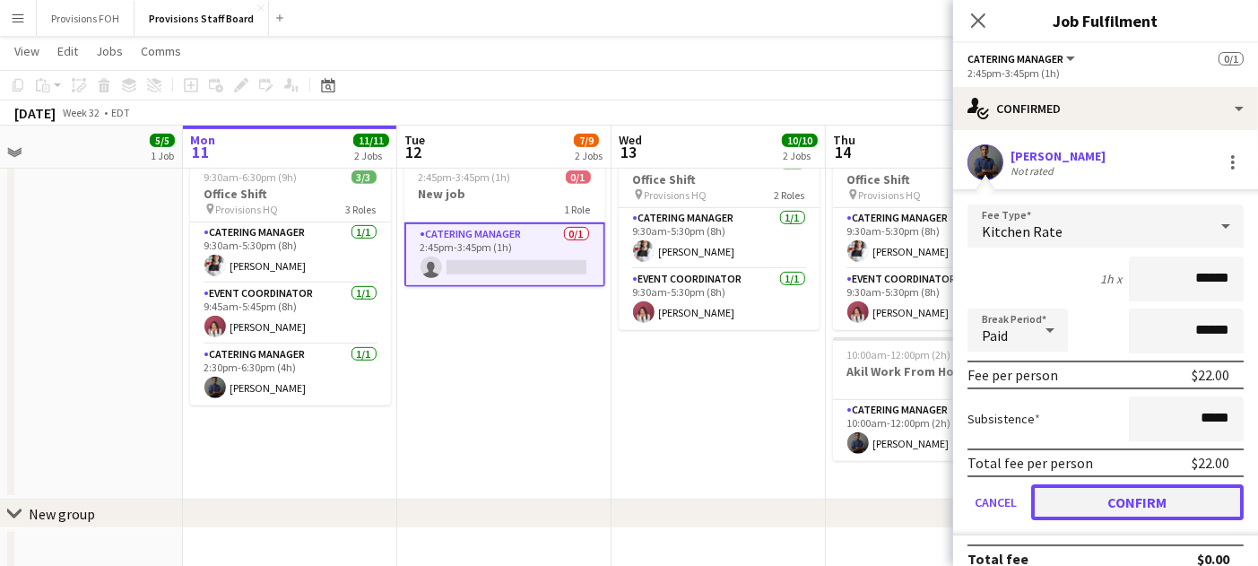
click at [1078, 502] on button "Confirm" at bounding box center [1137, 502] width 213 height 36
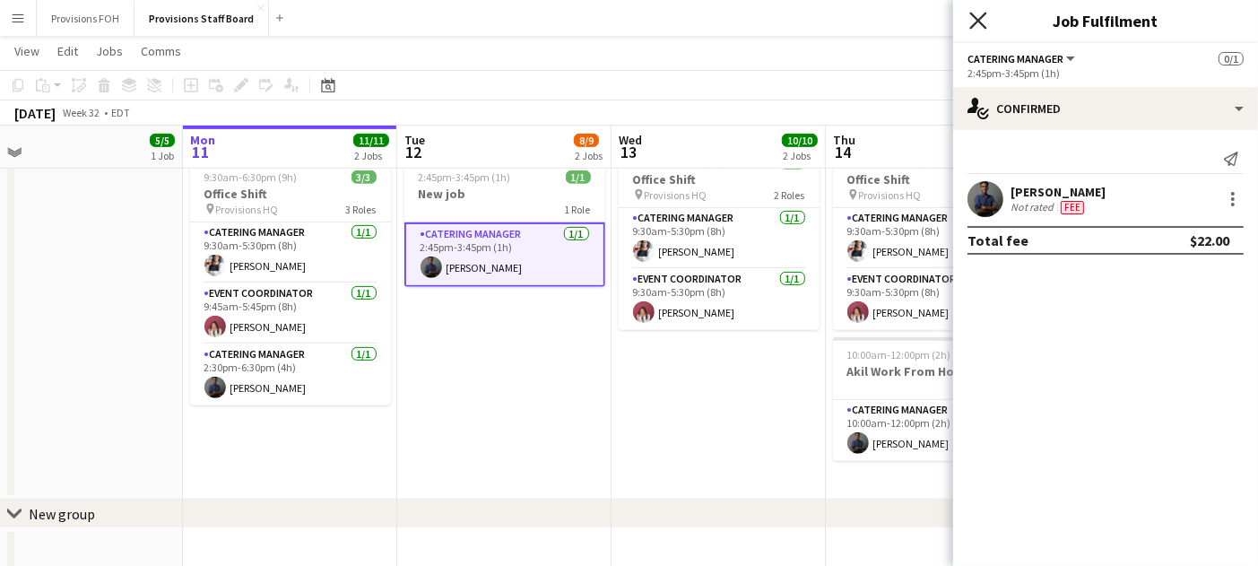
click at [977, 26] on icon "Close pop-in" at bounding box center [977, 20] width 17 height 17
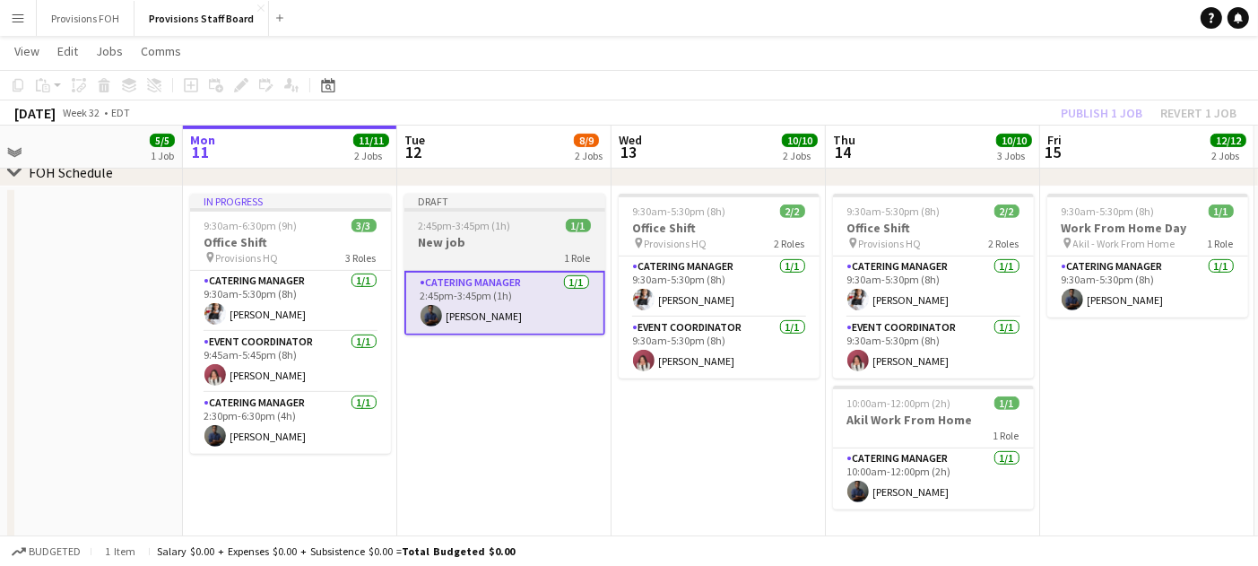
scroll to position [689, 0]
click at [461, 252] on div "1 Role" at bounding box center [504, 257] width 201 height 14
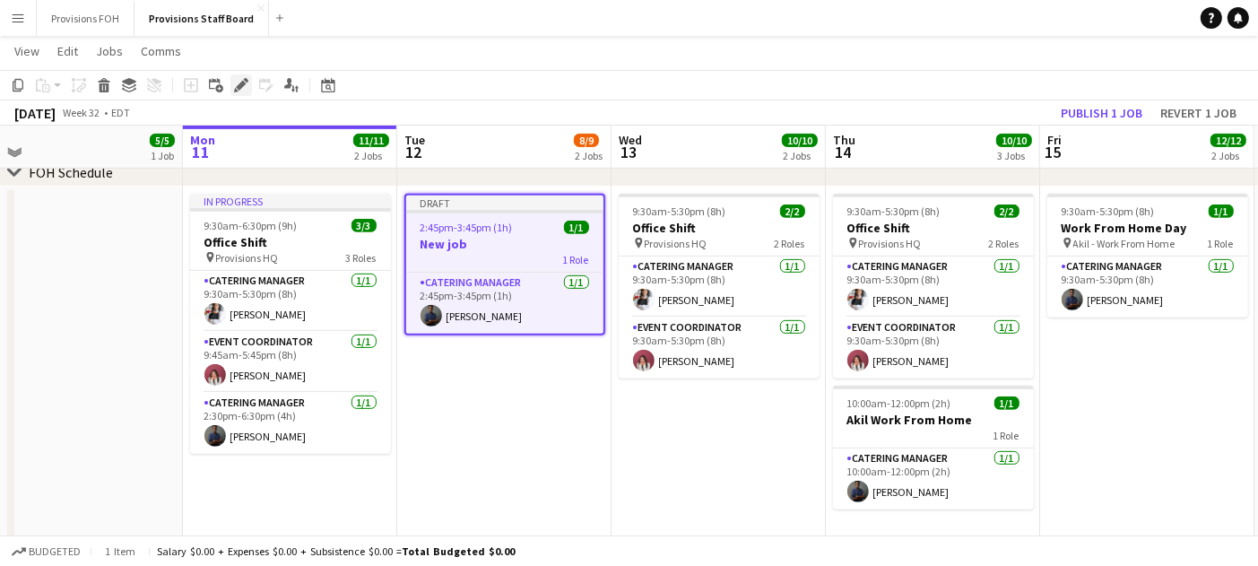
click at [240, 88] on icon at bounding box center [241, 86] width 10 height 10
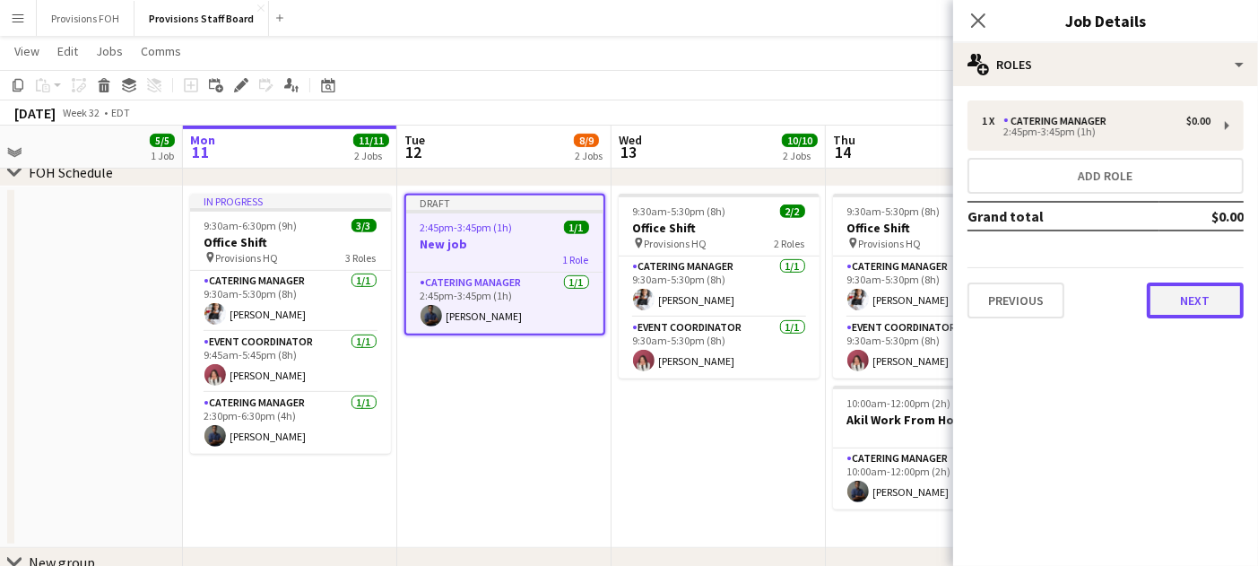
click at [1199, 311] on button "Next" at bounding box center [1195, 300] width 97 height 36
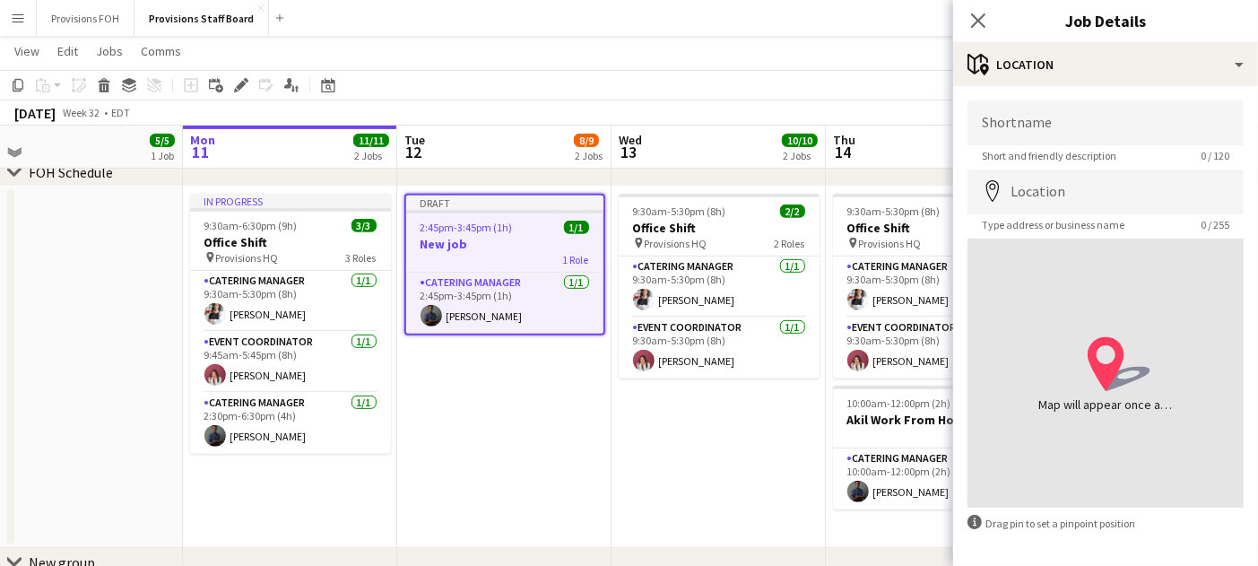
scroll to position [65, 0]
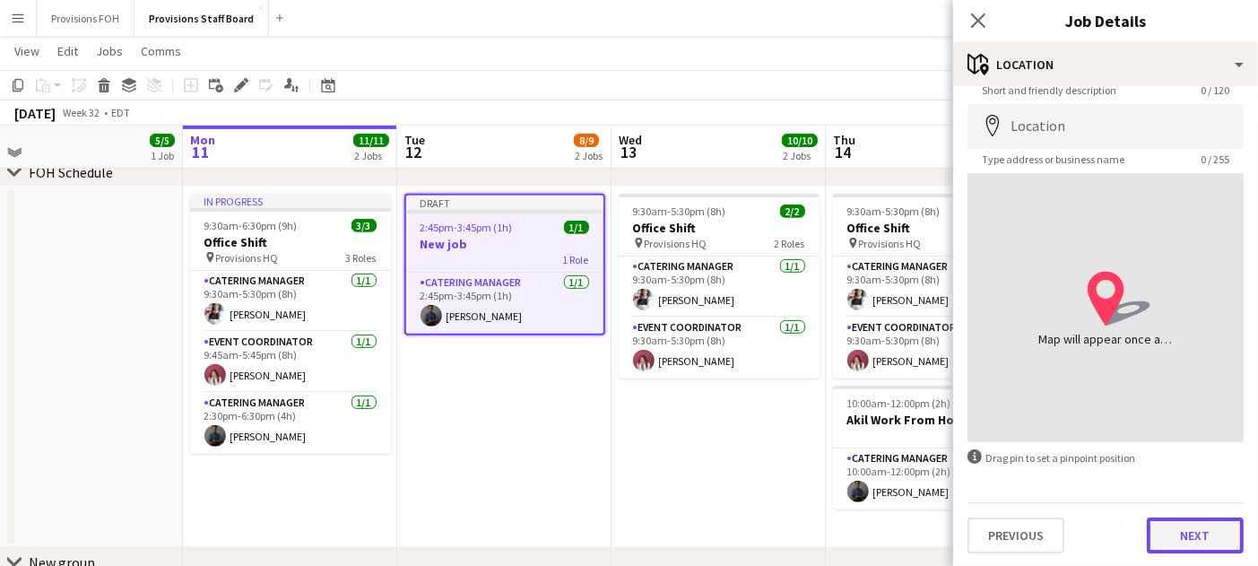
click at [1197, 537] on button "Next" at bounding box center [1195, 535] width 97 height 36
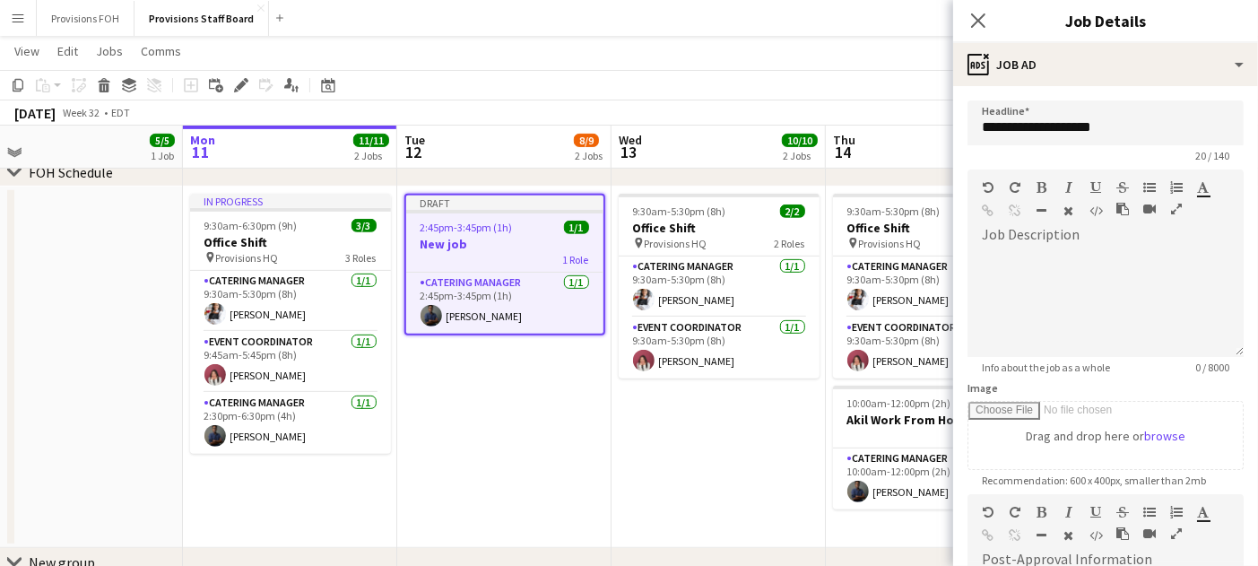
scroll to position [0, 0]
click at [1083, 125] on input "**********" at bounding box center [1106, 122] width 276 height 45
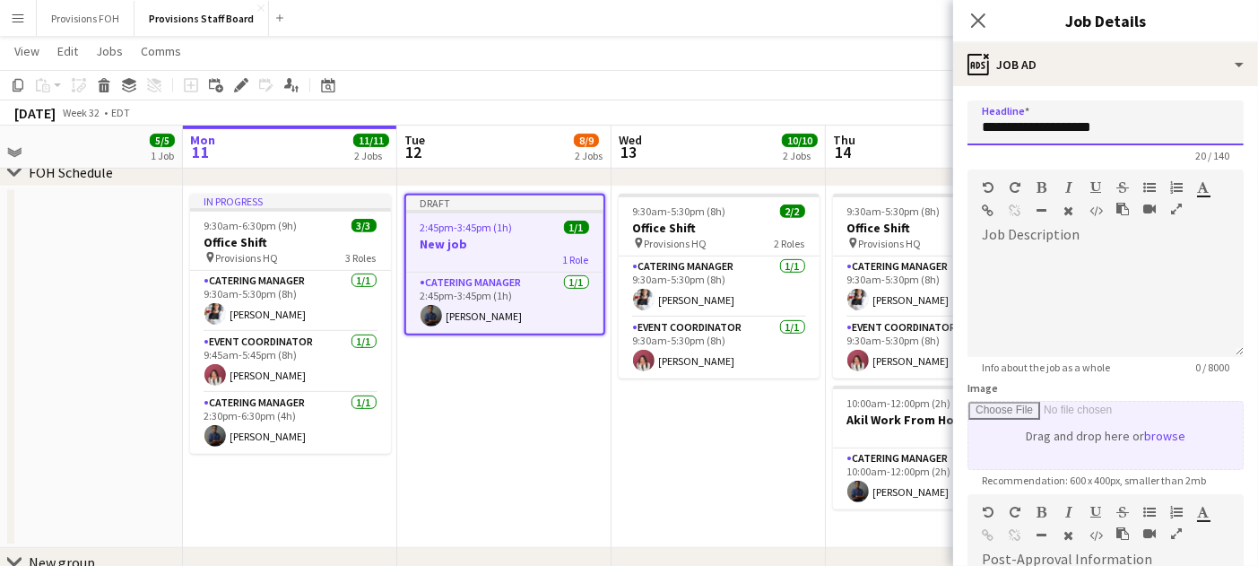
scroll to position [318, 0]
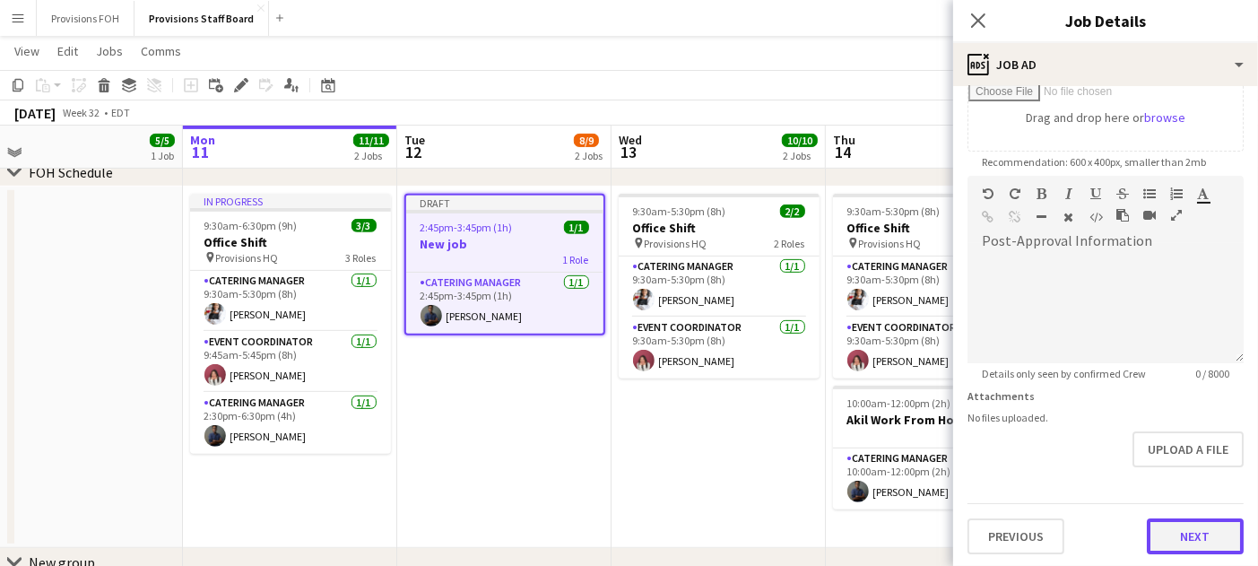
click at [1172, 534] on button "Next" at bounding box center [1195, 536] width 97 height 36
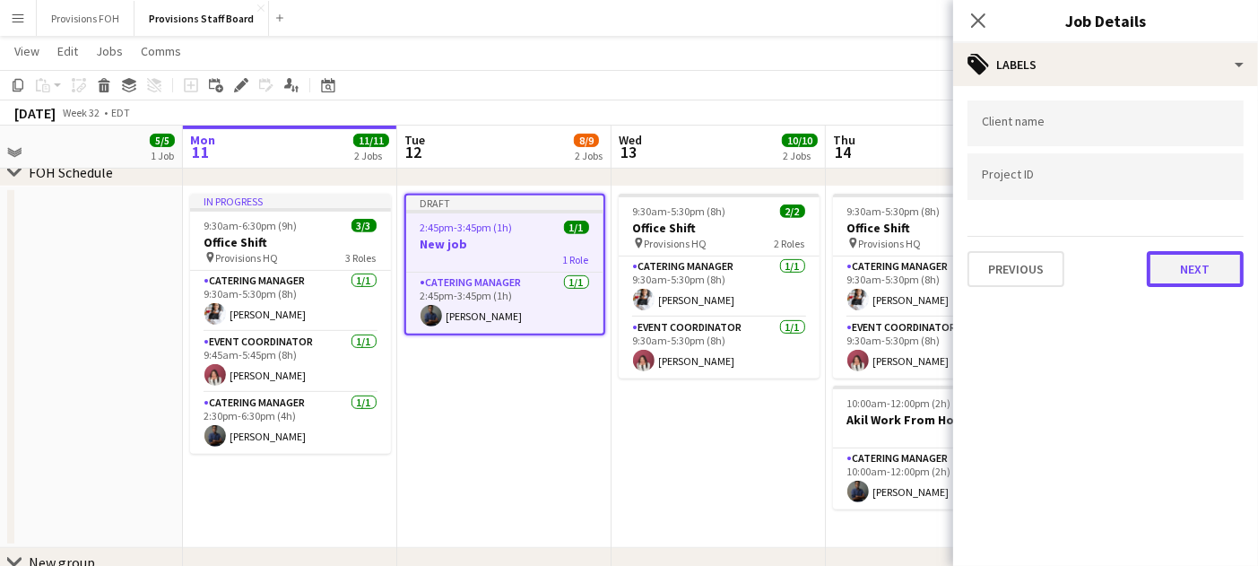
click at [1173, 253] on button "Next" at bounding box center [1195, 269] width 97 height 36
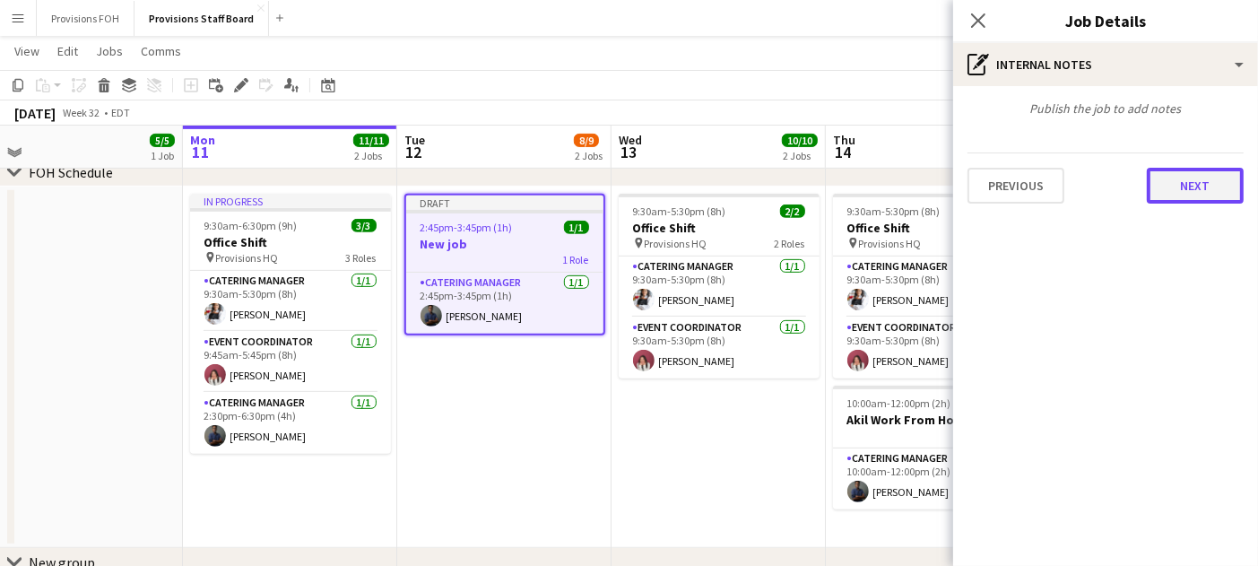
click at [1182, 177] on button "Next" at bounding box center [1195, 186] width 97 height 36
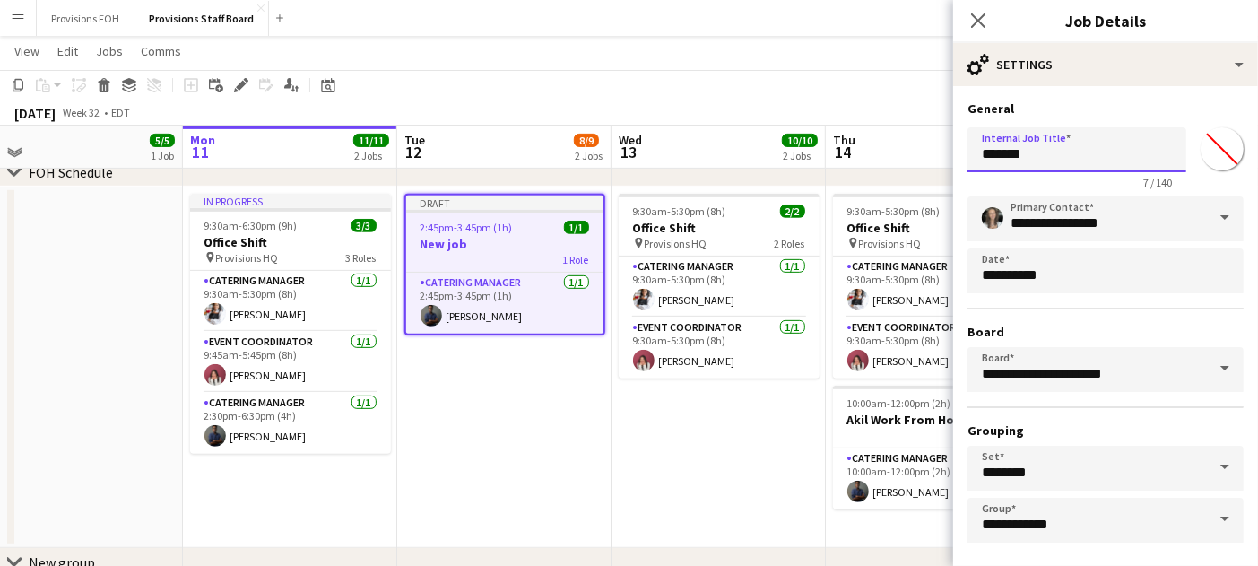
click at [1080, 156] on input "*******" at bounding box center [1077, 149] width 219 height 45
paste input "**********"
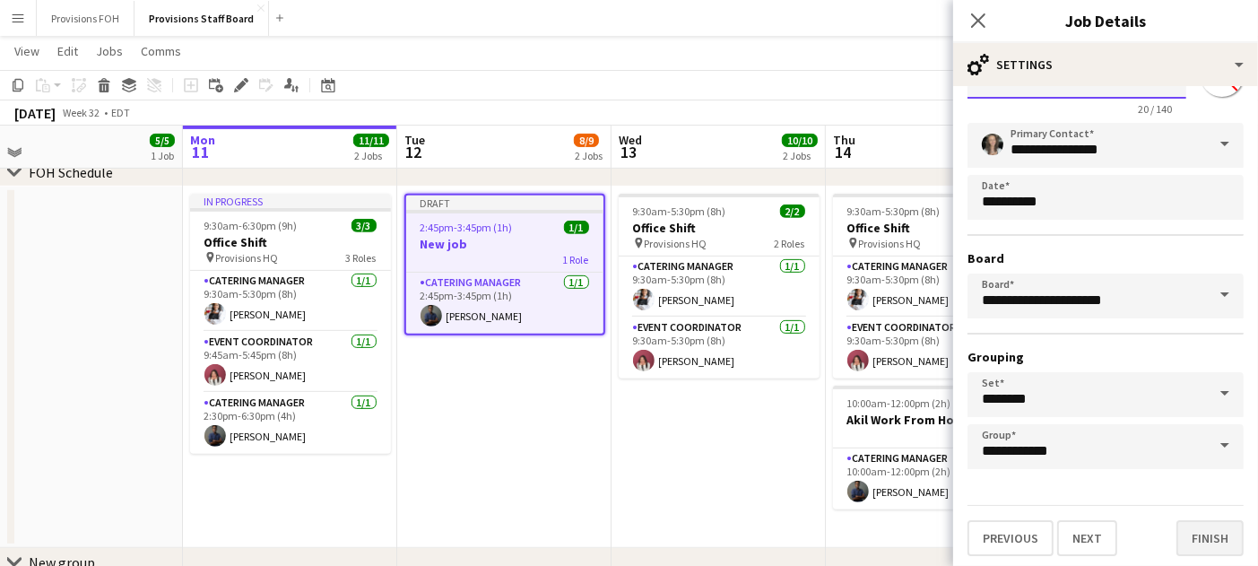
type input "**********"
click at [1194, 548] on button "Finish" at bounding box center [1210, 538] width 67 height 36
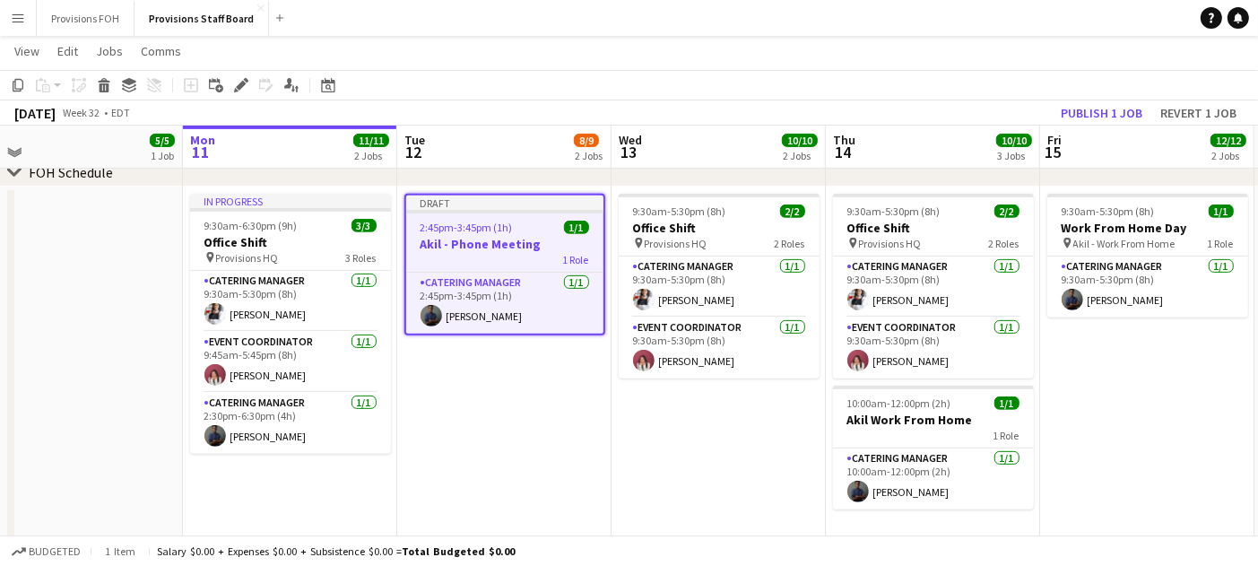
click at [803, 56] on app-page-menu "View Day view expanded Day view collapsed Month view Date picker Jump to [DATE]…" at bounding box center [629, 53] width 1258 height 34
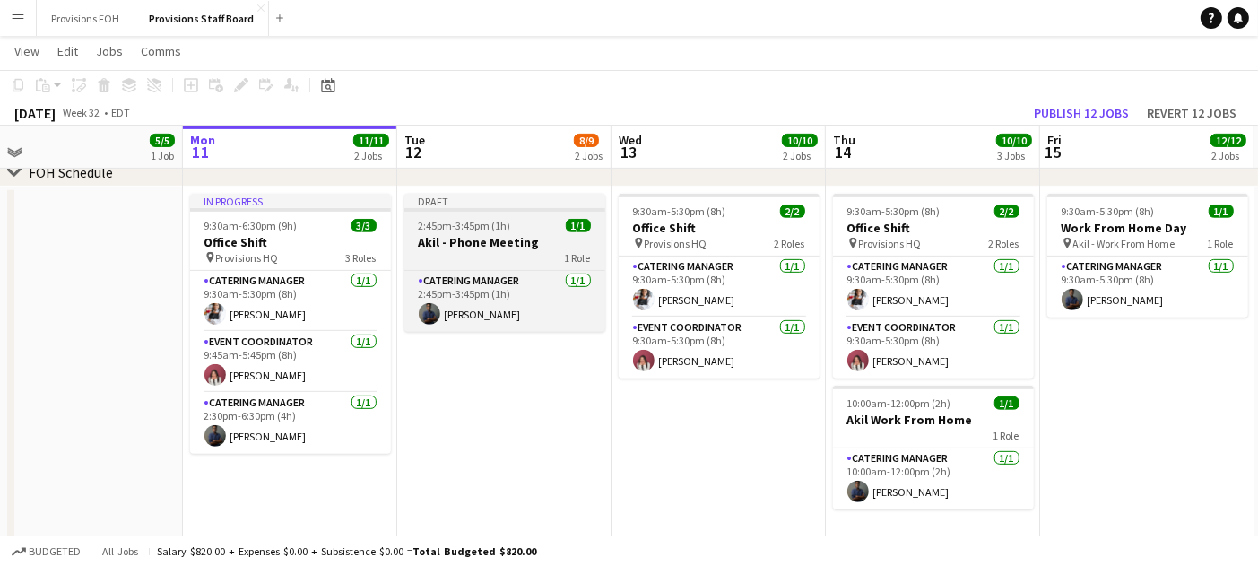
click at [515, 231] on div "2:45pm-3:45pm (1h) 1/1" at bounding box center [504, 225] width 201 height 13
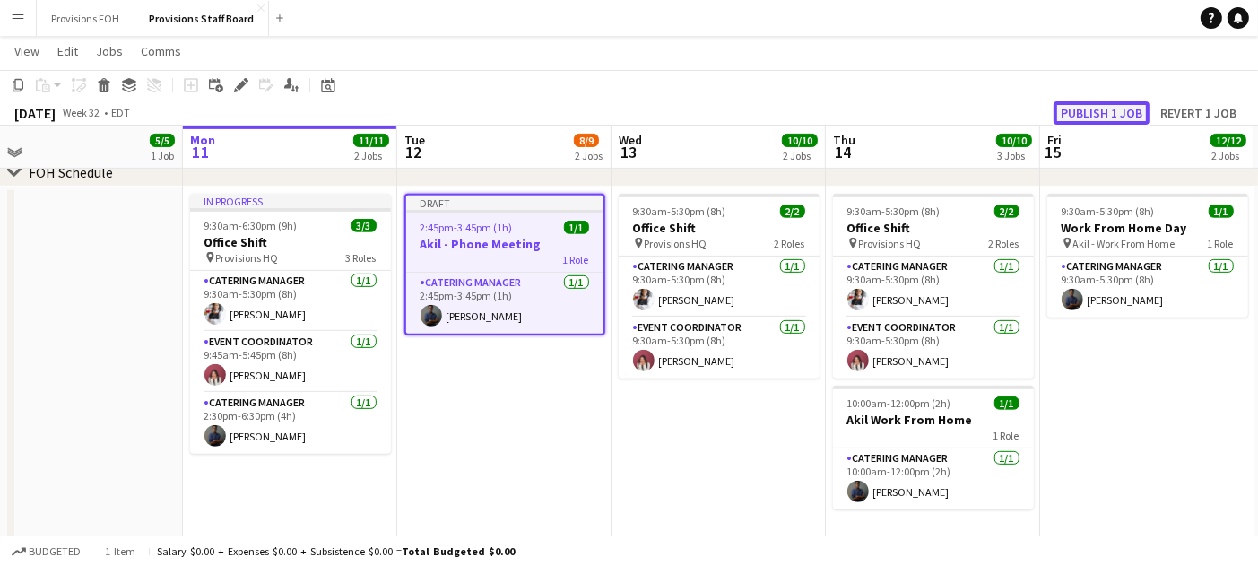
click at [1076, 118] on button "Publish 1 job" at bounding box center [1102, 112] width 96 height 23
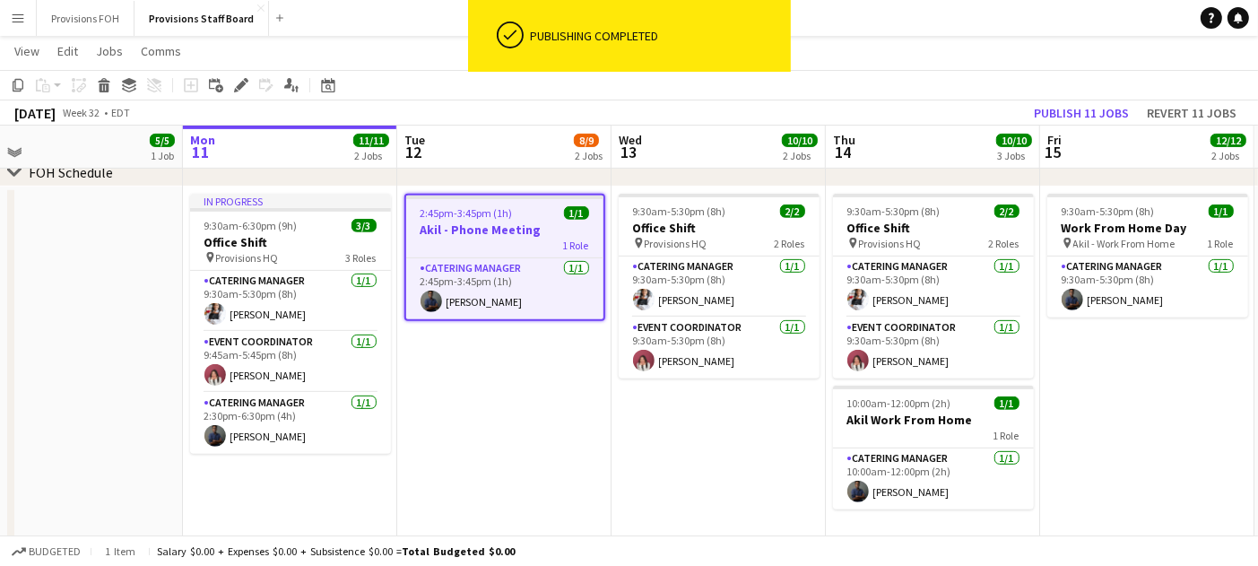
click at [714, 66] on div "Publishing completed" at bounding box center [657, 36] width 267 height 72
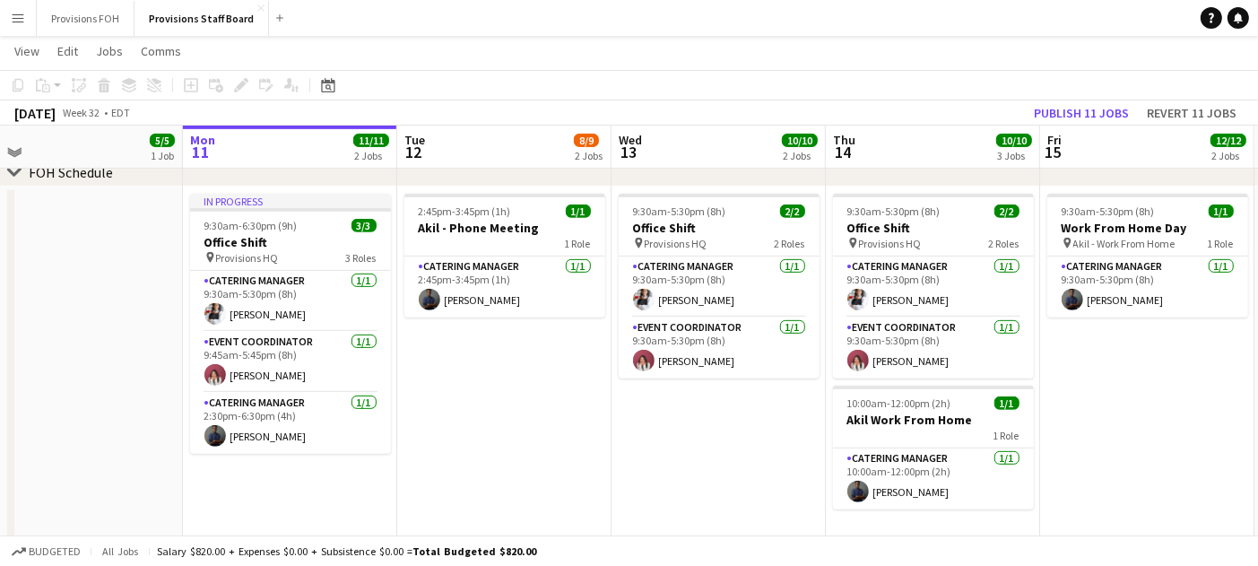
click at [22, 21] on app-icon "Menu" at bounding box center [18, 18] width 14 height 14
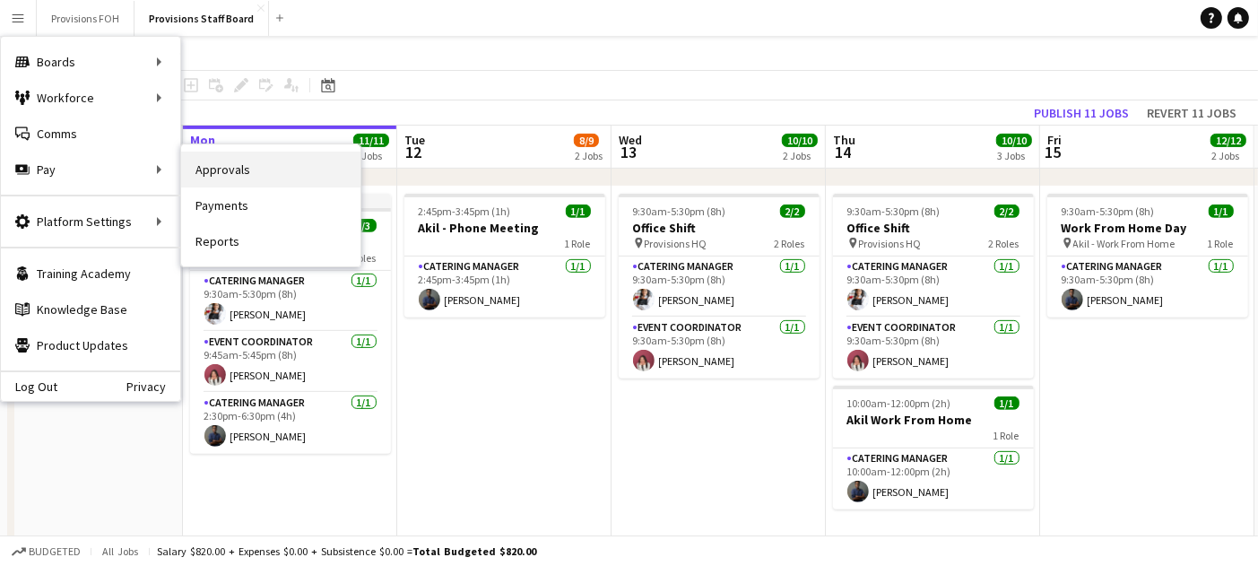
click at [226, 171] on link "Approvals" at bounding box center [270, 170] width 179 height 36
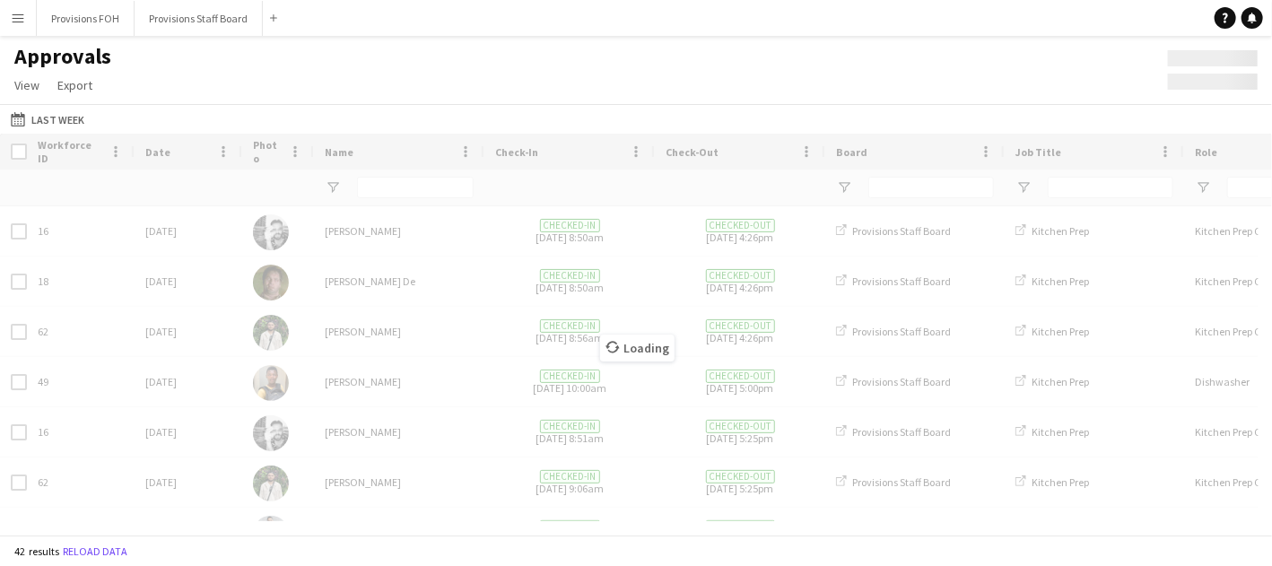
click at [565, 300] on div "Loading" at bounding box center [636, 334] width 1272 height 401
click at [54, 114] on button "Last Week Last Week" at bounding box center [47, 120] width 81 height 22
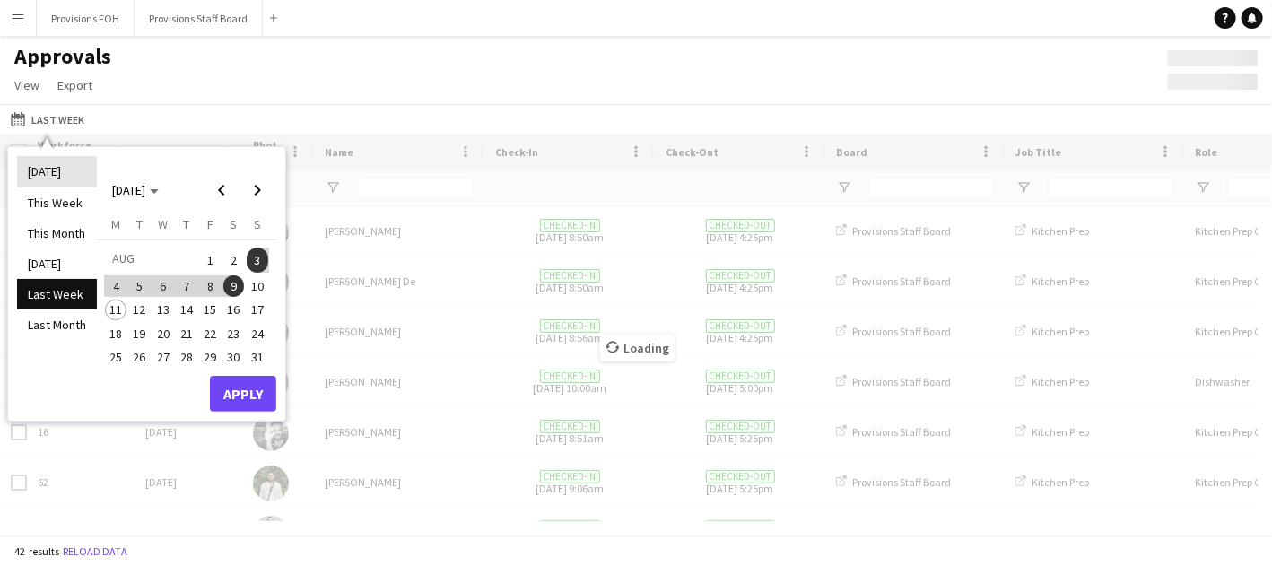
click at [36, 179] on li "[DATE]" at bounding box center [57, 171] width 80 height 30
